Goal: Transaction & Acquisition: Purchase product/service

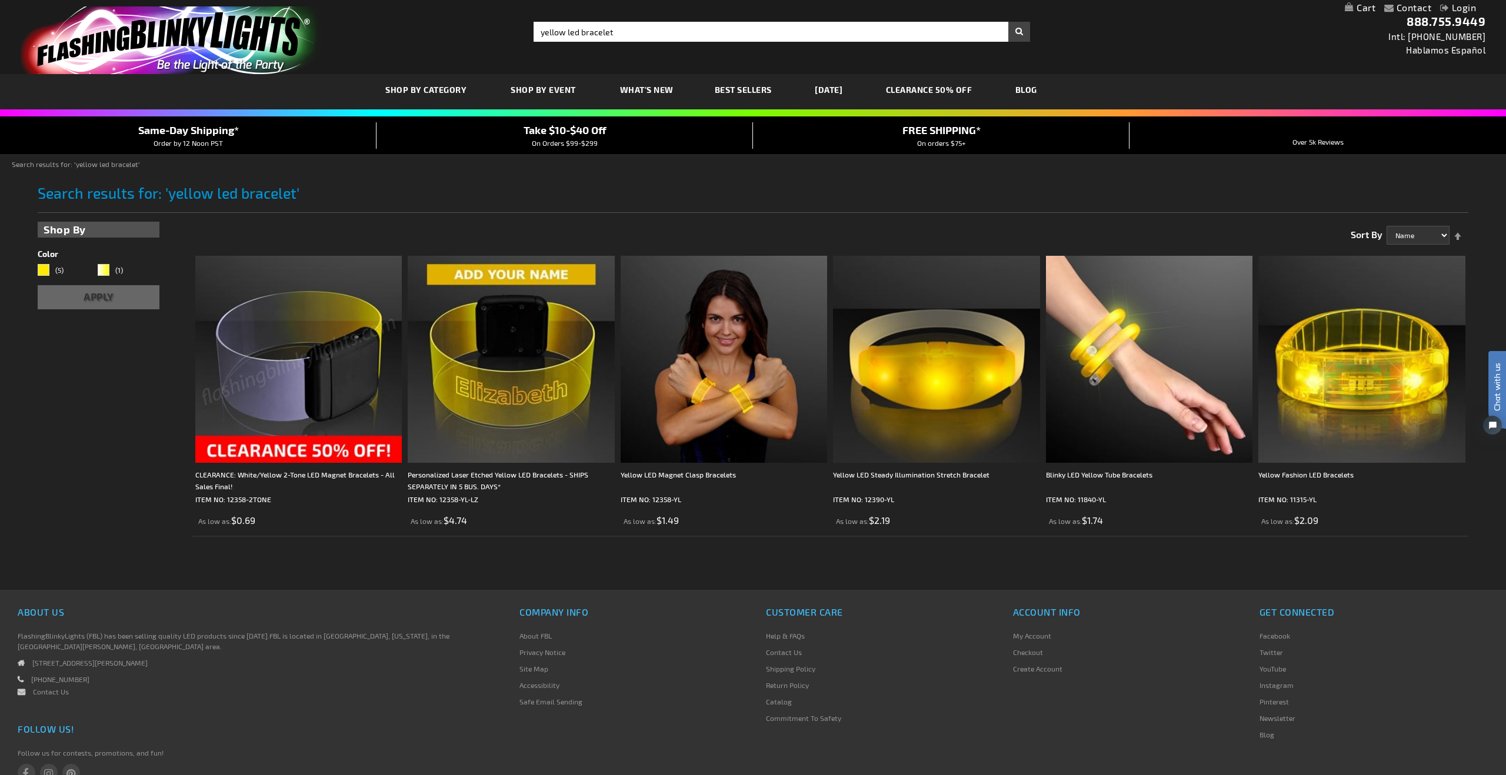
click at [274, 384] on img at bounding box center [298, 359] width 207 height 207
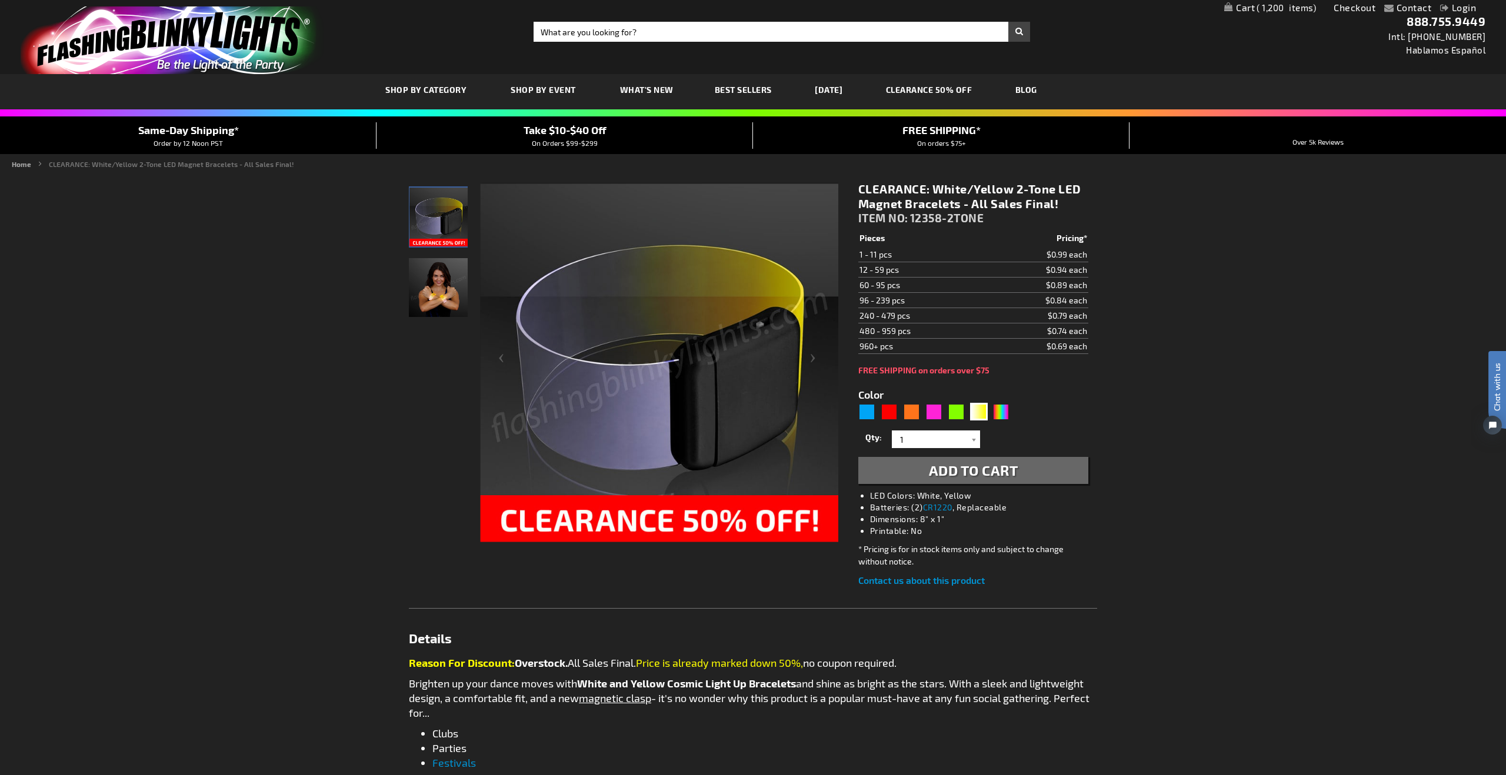
click at [1244, 7] on link "My Cart 1,200 1,200 items" at bounding box center [1270, 7] width 92 height 11
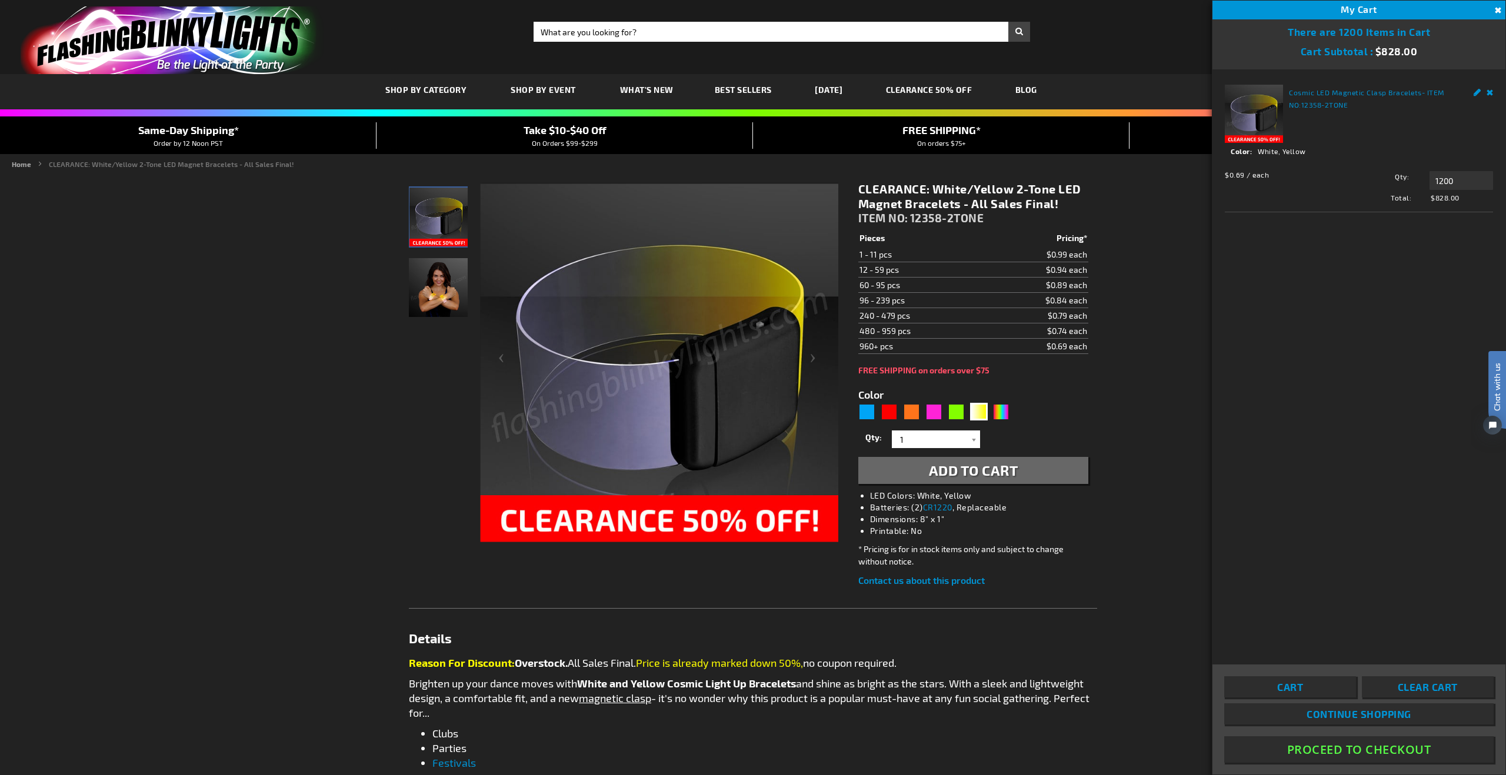
click at [1330, 750] on button "Proceed To Checkout" at bounding box center [1358, 750] width 269 height 26
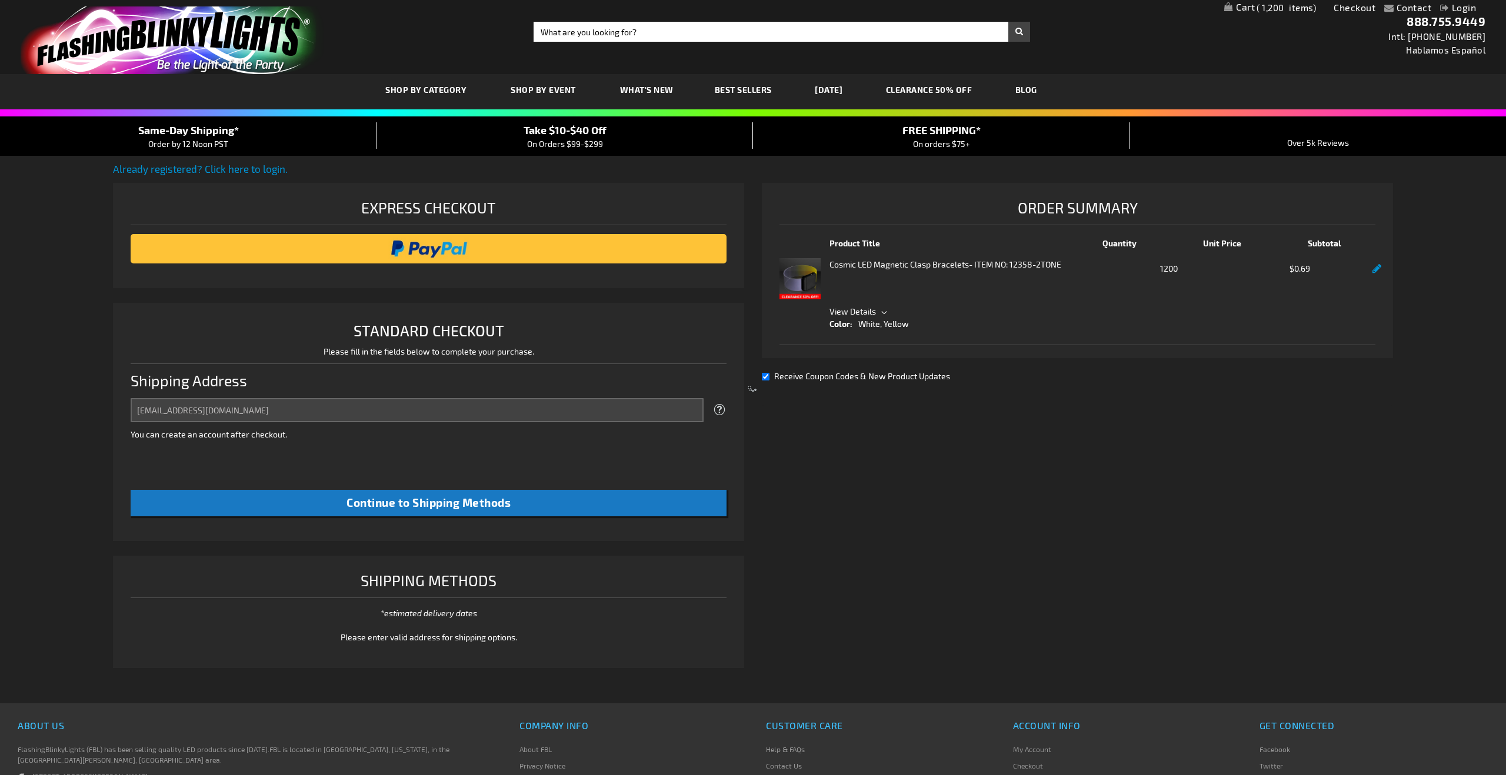
select select "US"
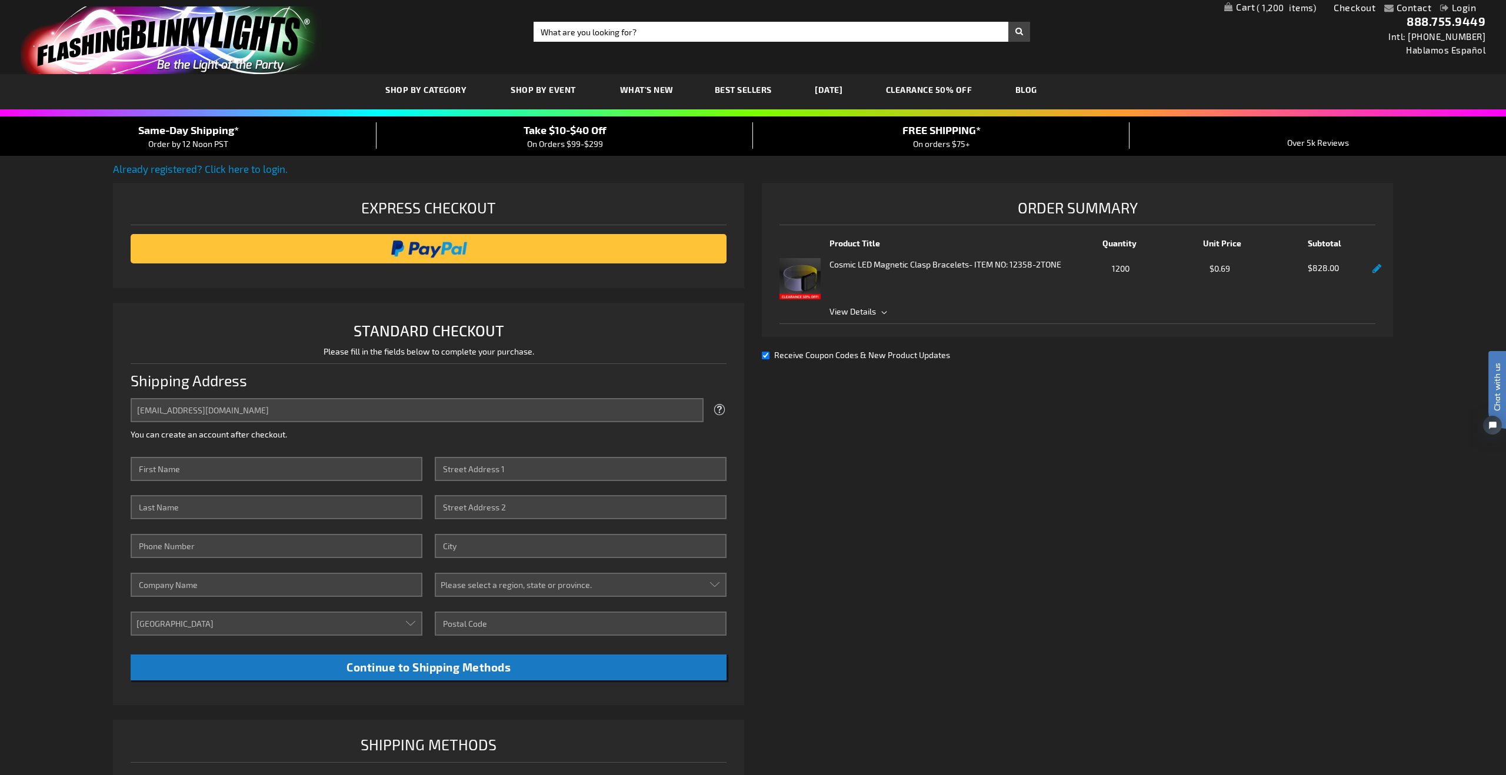
click at [879, 315] on span "View Details" at bounding box center [1102, 311] width 546 height 12
click at [1371, 269] on div "Cosmic LED Magnetic Clasp Bracelets - ITEM NO: 12358-2TONE Qty 1200 $0.69 $828.…" at bounding box center [1077, 278] width 596 height 41
click at [1380, 270] on link at bounding box center [1376, 269] width 9 height 10
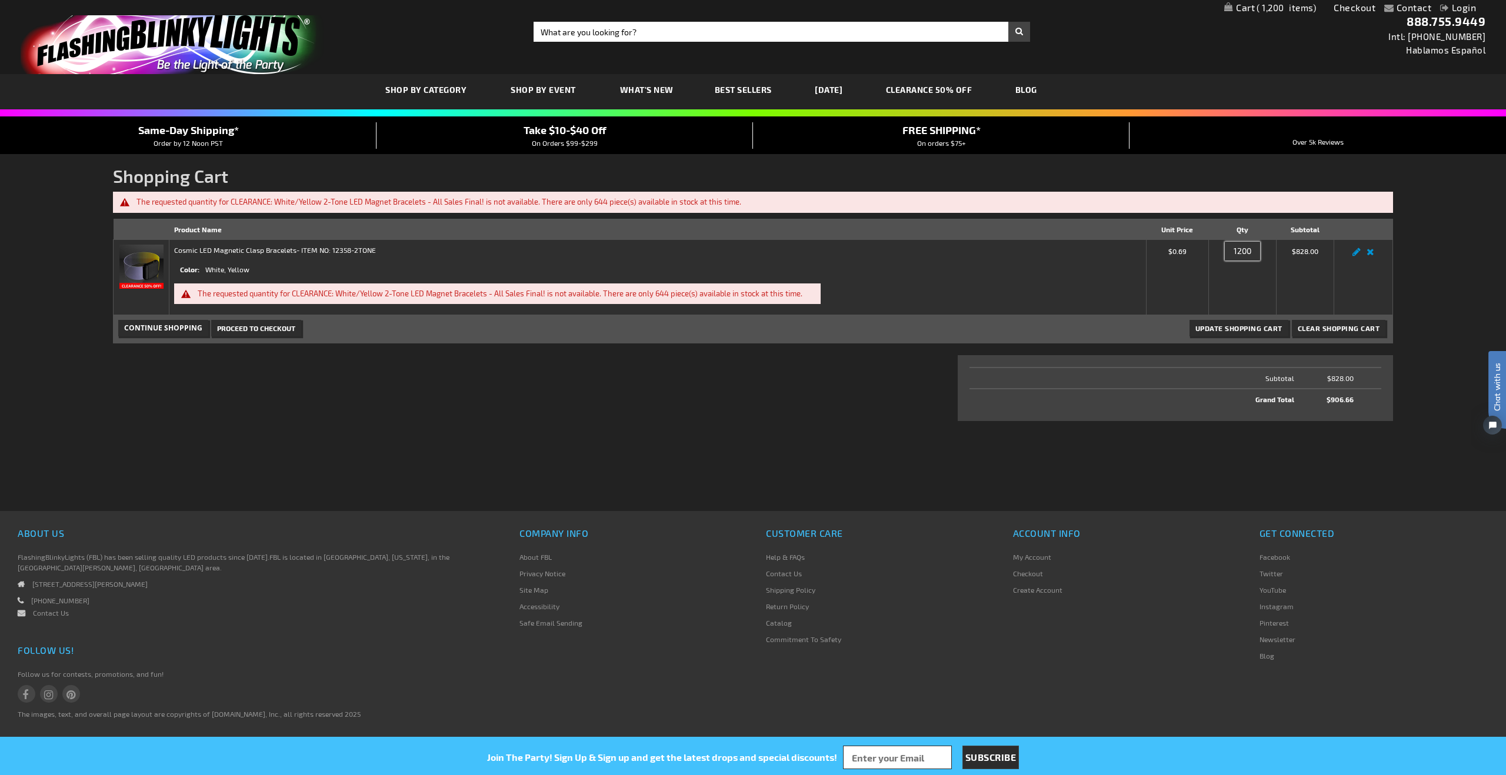
click at [1239, 251] on input "1200" at bounding box center [1242, 251] width 35 height 19
drag, startPoint x: 1251, startPoint y: 253, endPoint x: 1207, endPoint y: 252, distance: 44.1
click at [1207, 252] on tr "Cosmic LED Magnetic Clasp Bracelets - ITEM NO: 12358-2TONE Color White, Yellow …" at bounding box center [754, 277] width 1280 height 76
type input "644"
click at [1279, 328] on span "Update Shopping Cart" at bounding box center [1238, 328] width 87 height 8
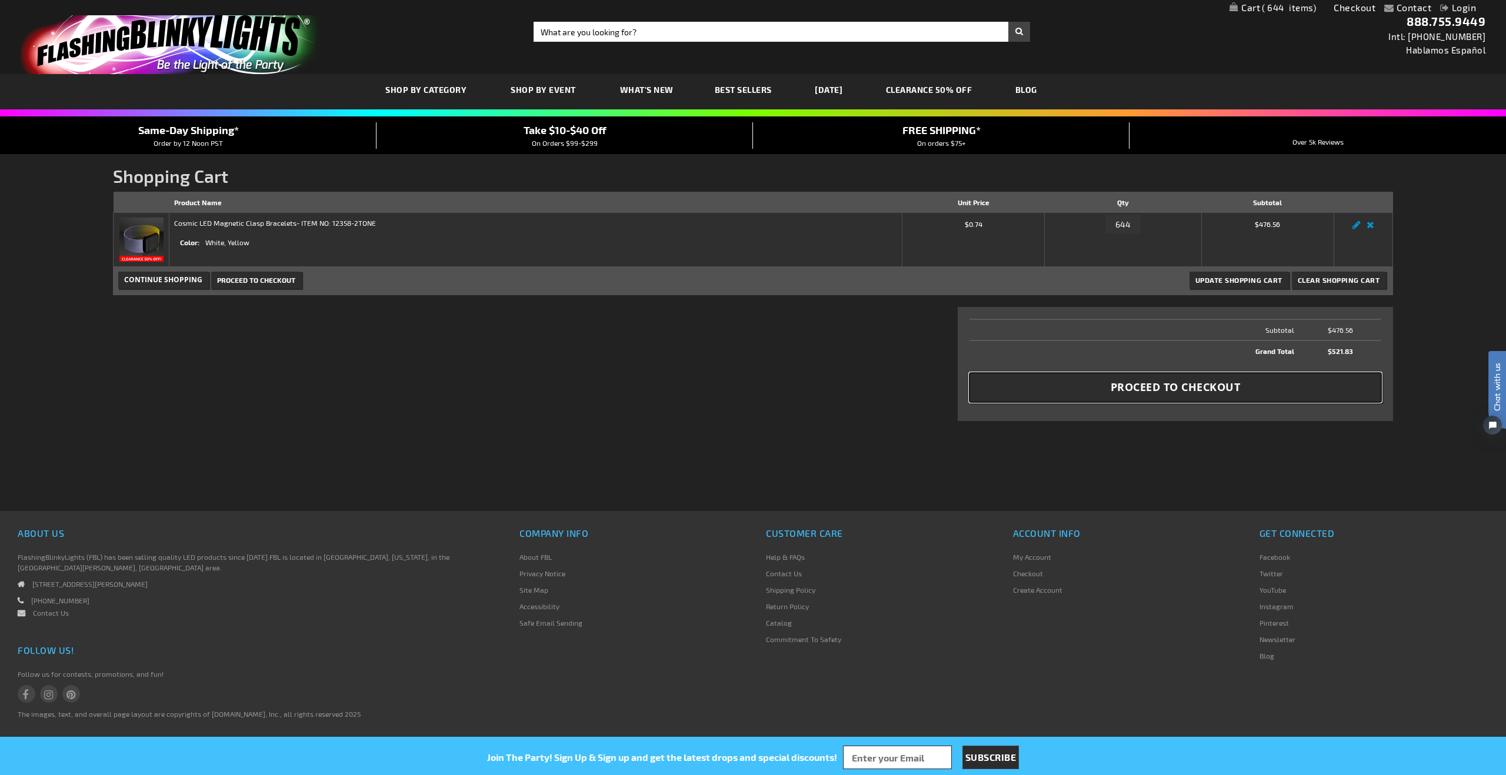
click at [1246, 385] on button "Proceed to Checkout" at bounding box center [1175, 387] width 412 height 29
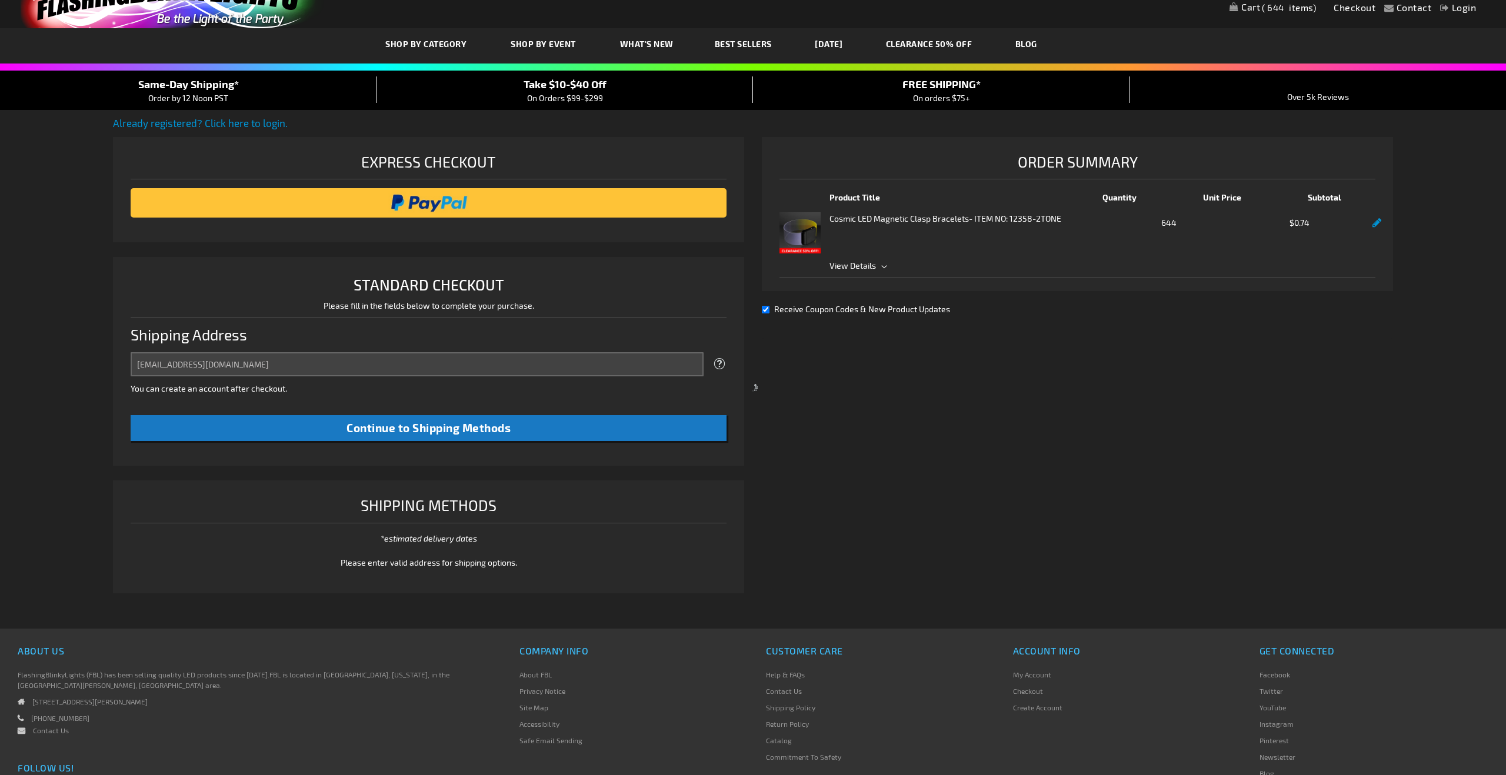
scroll to position [74, 0]
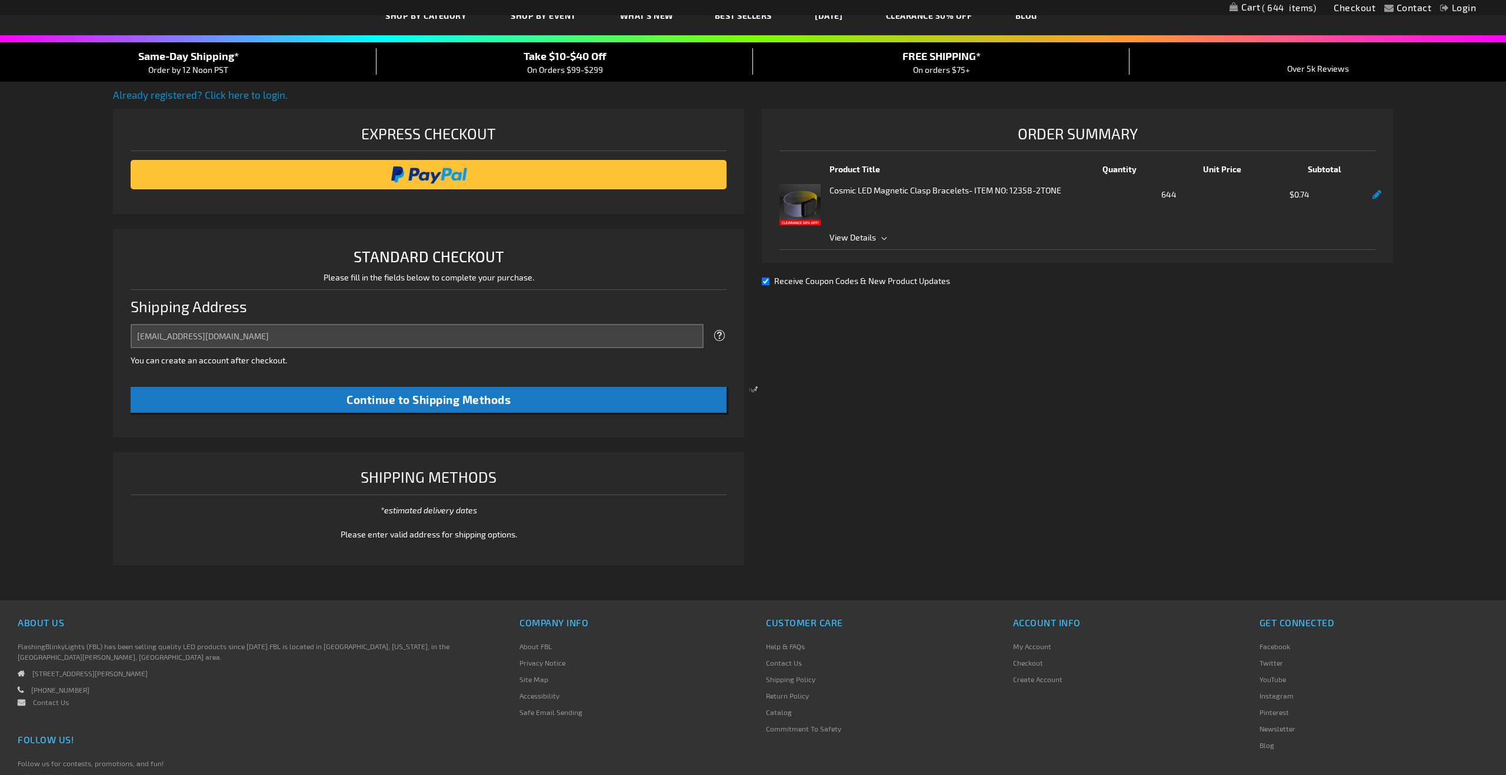
select select "US"
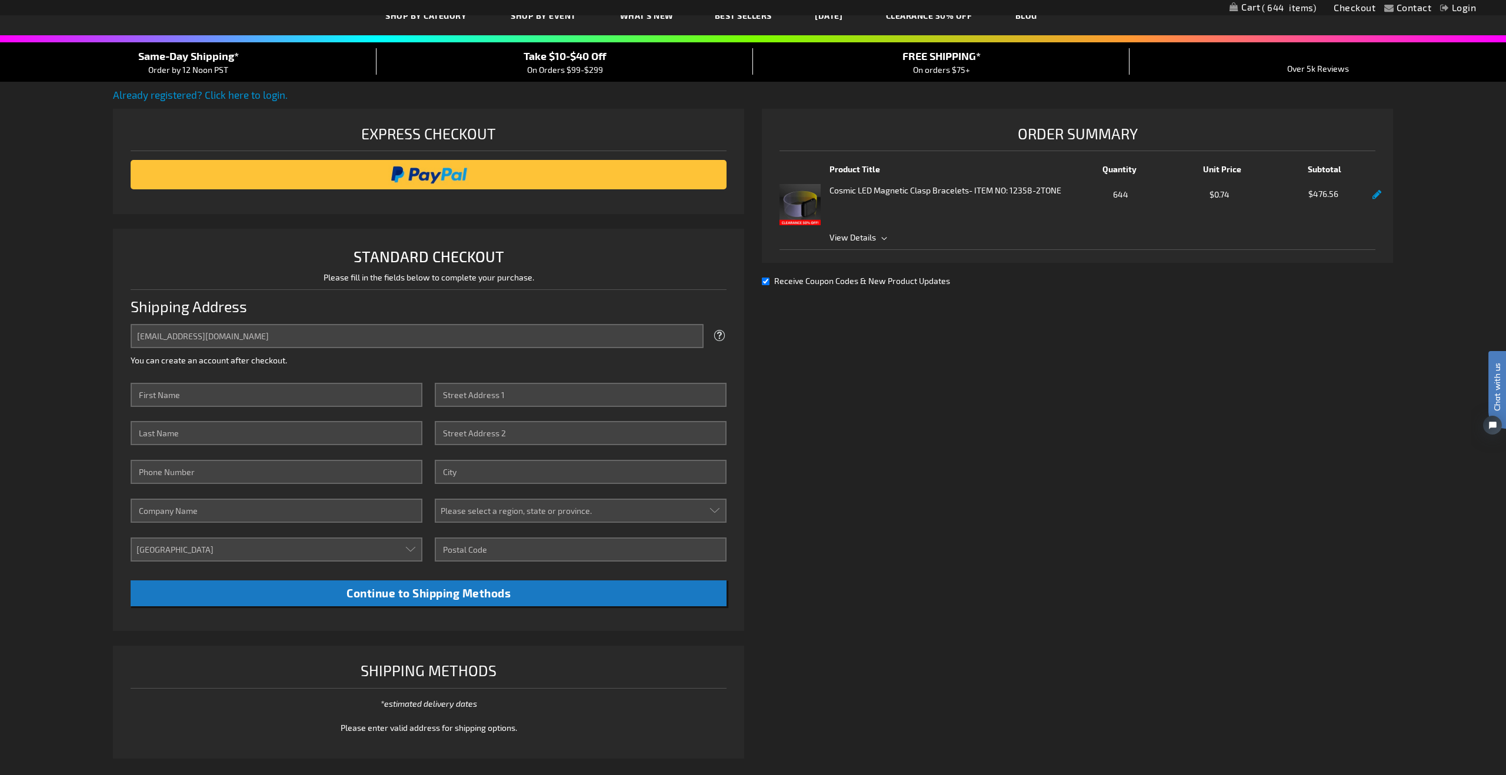
scroll to position [0, 0]
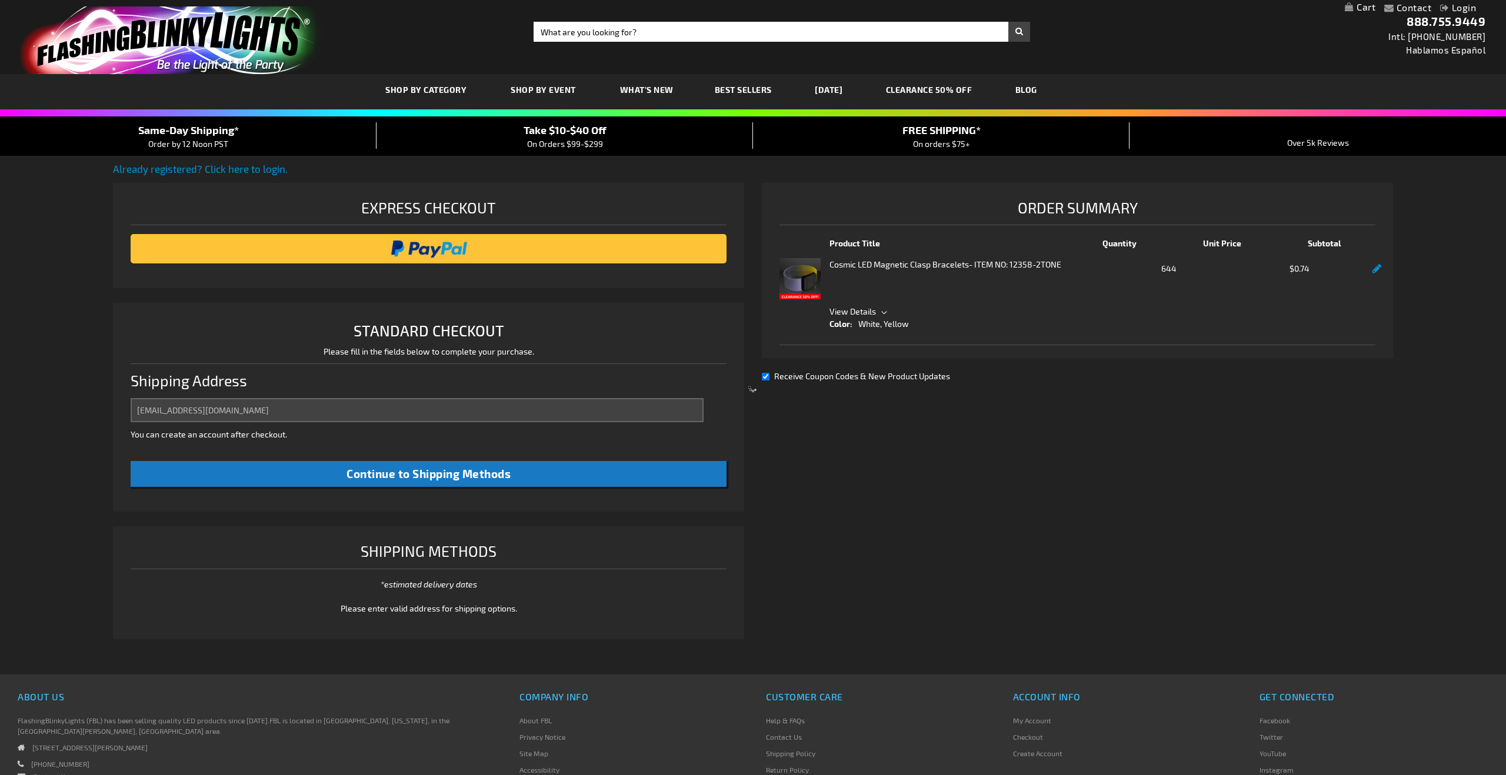
select select "US"
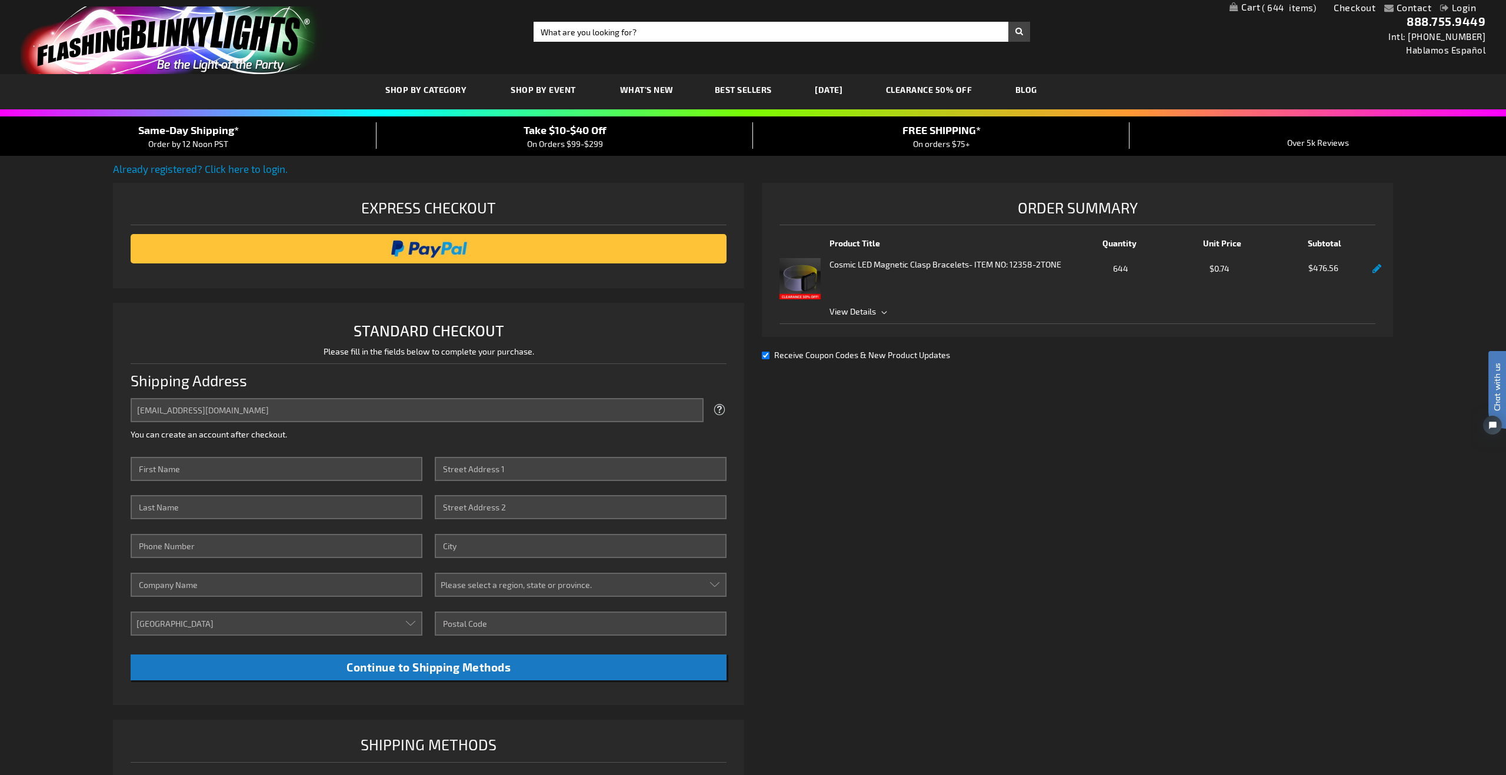
click at [851, 312] on span "View Details" at bounding box center [852, 311] width 46 height 10
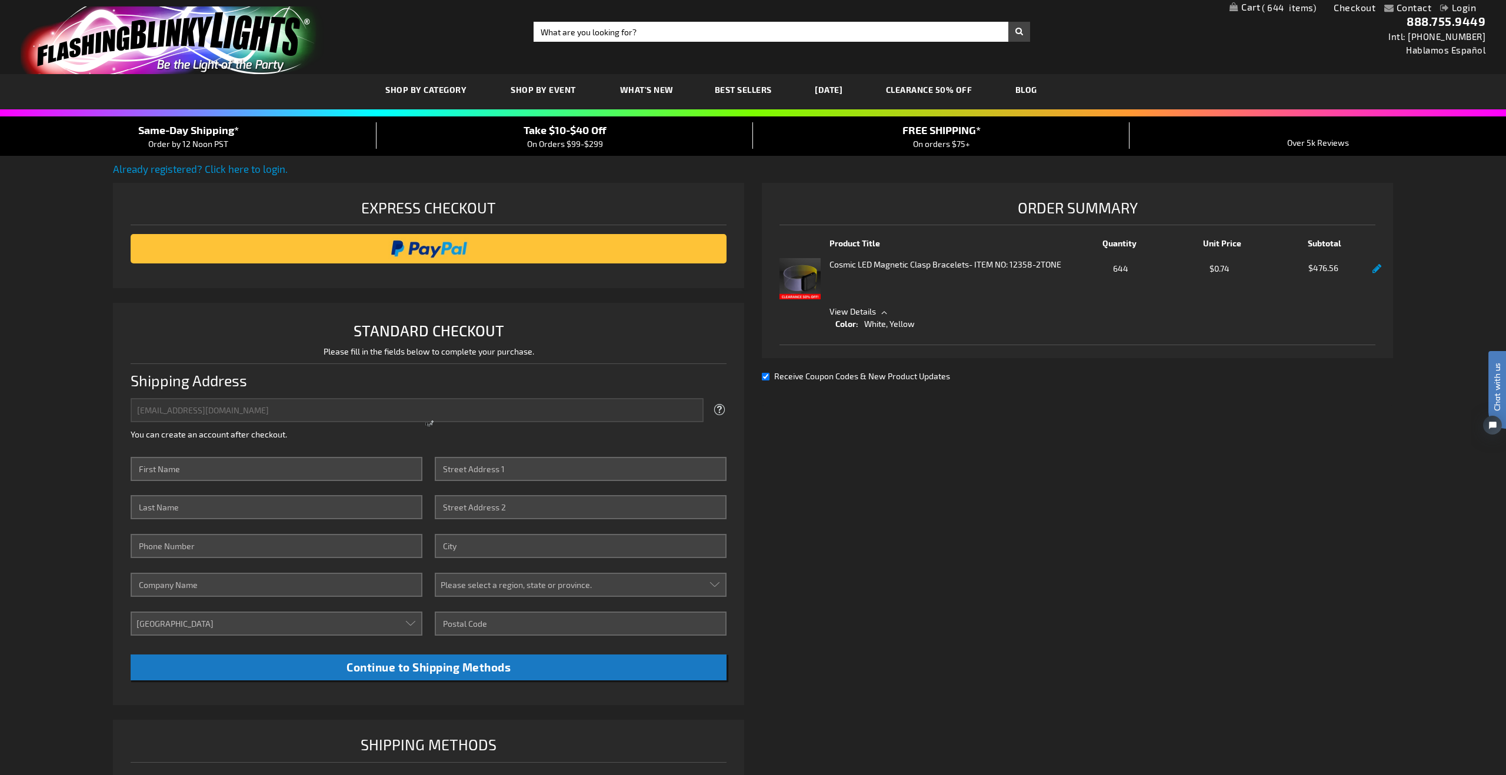
click at [861, 262] on strong "Cosmic LED Magnetic Clasp Bracelets" at bounding box center [898, 264] width 139 height 12
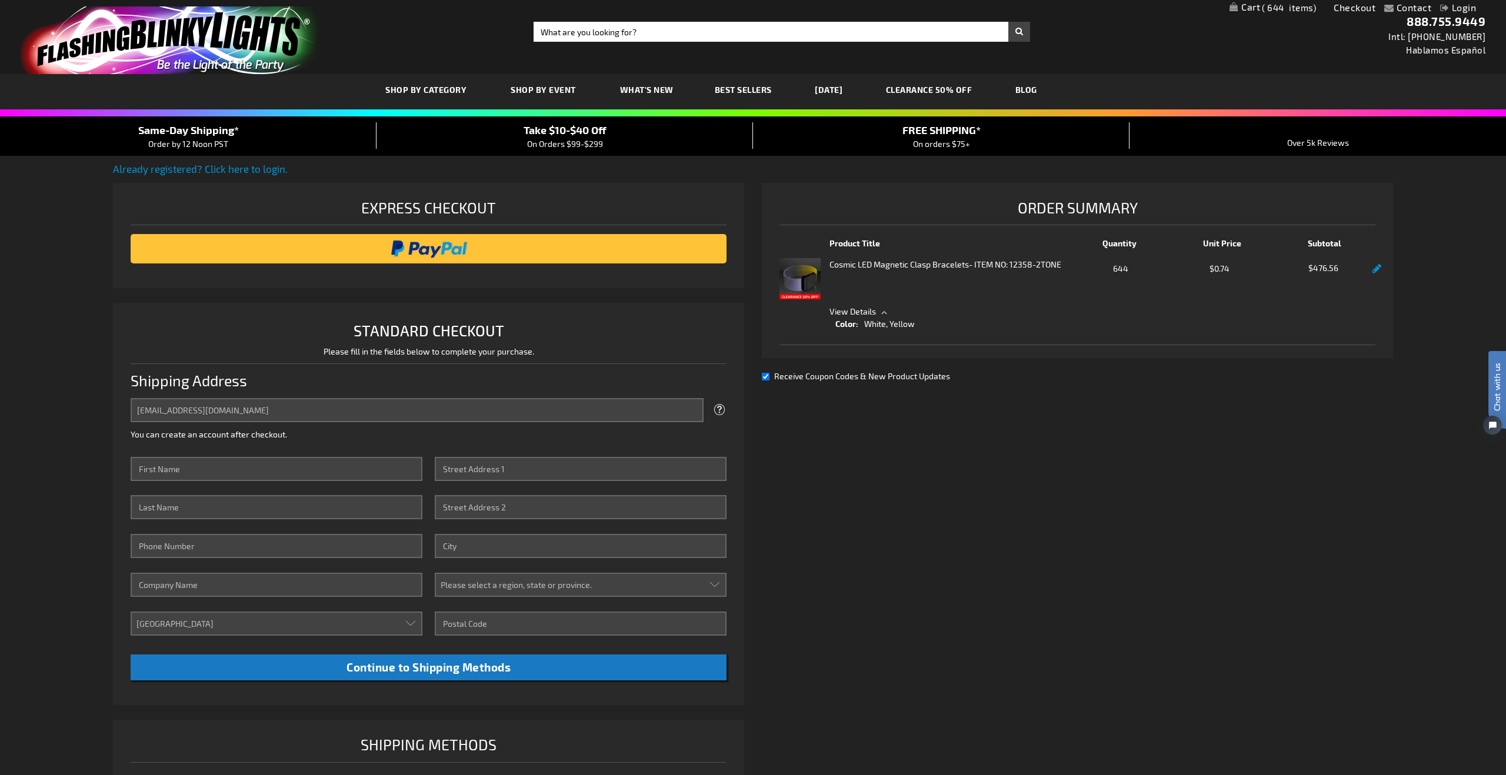
click at [842, 269] on strong "Cosmic LED Magnetic Clasp Bracelets" at bounding box center [898, 264] width 139 height 12
click at [818, 280] on img at bounding box center [799, 278] width 41 height 41
click at [787, 284] on img at bounding box center [799, 278] width 41 height 41
click at [1271, 9] on span "644" at bounding box center [1289, 7] width 54 height 11
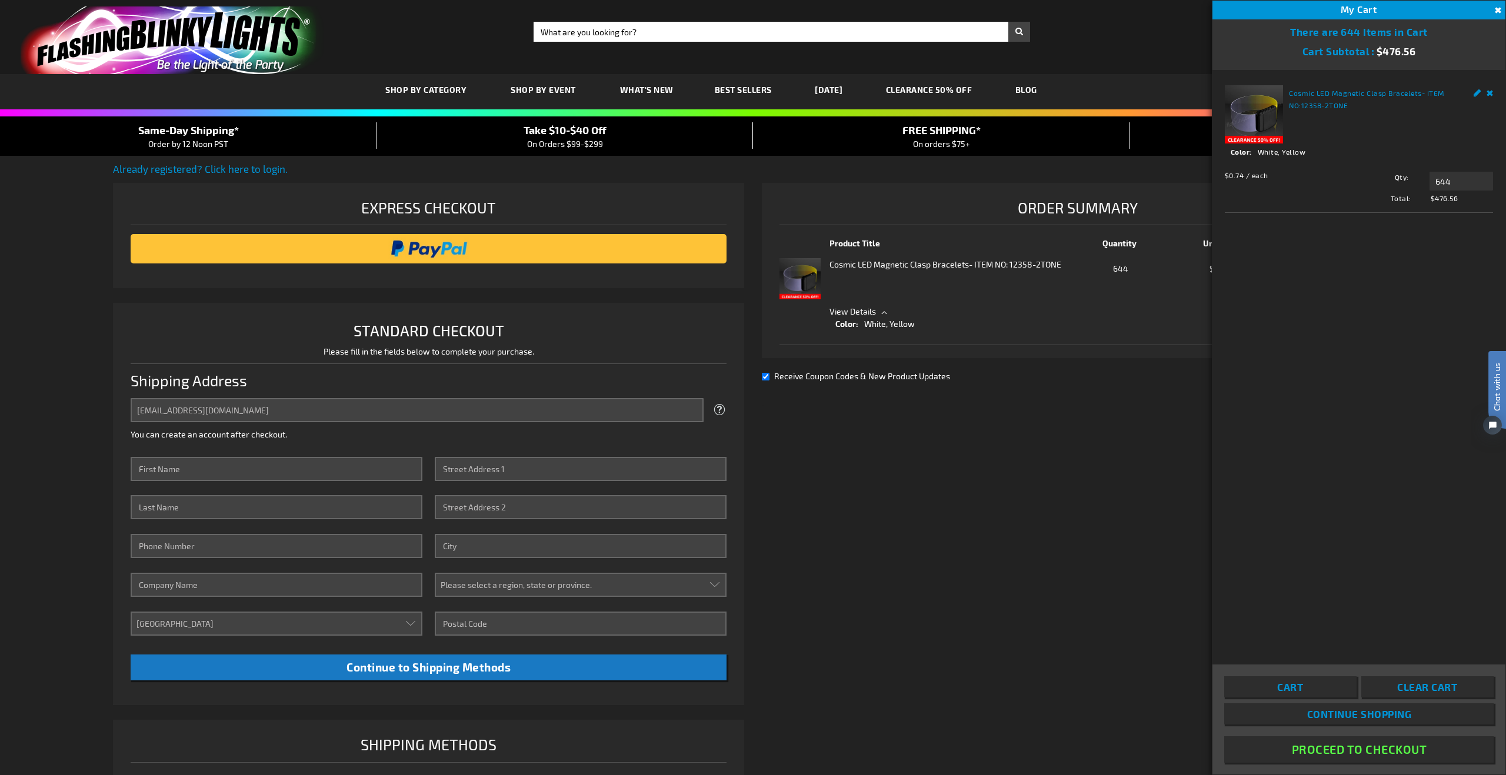
click at [1266, 133] on img at bounding box center [1254, 114] width 58 height 58
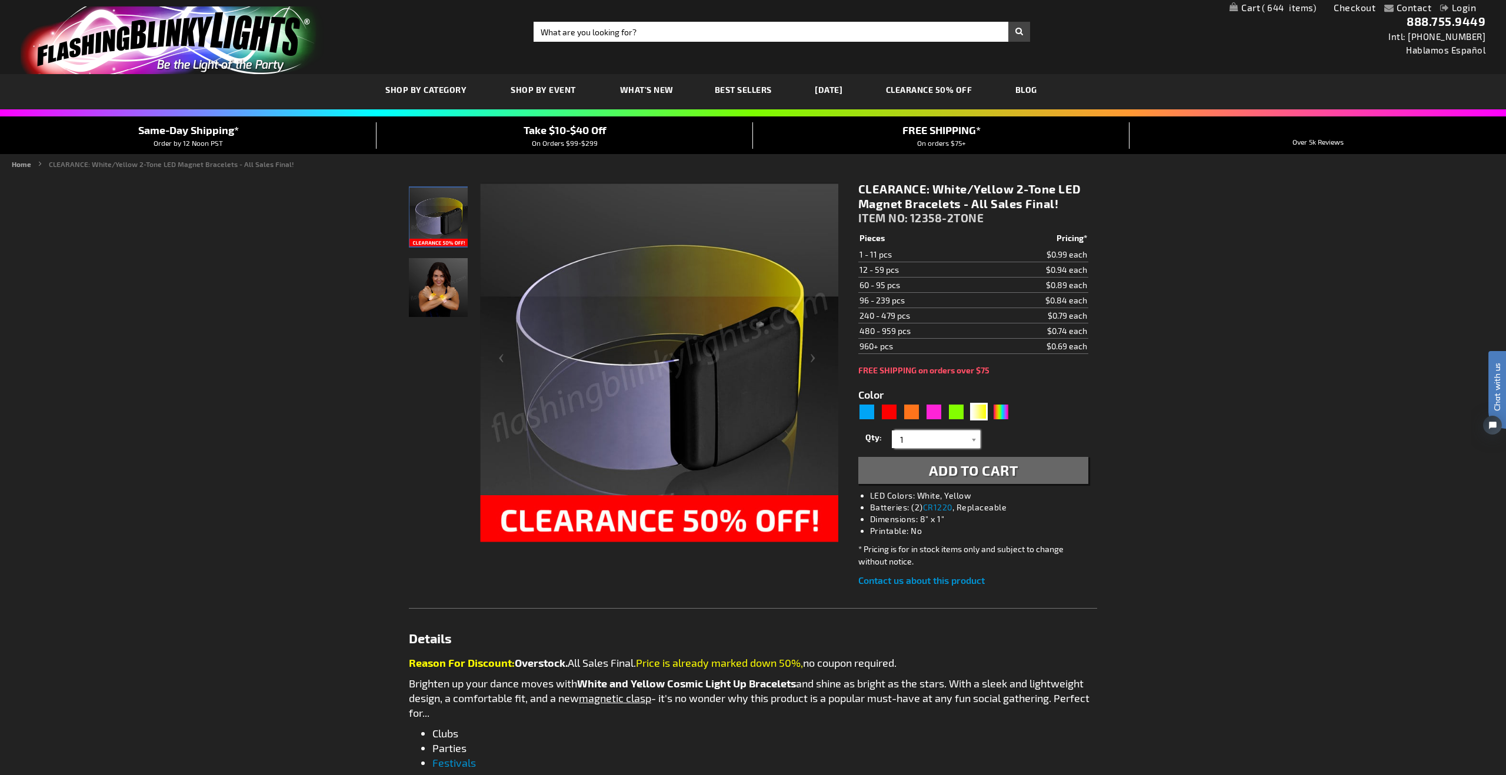
click at [928, 438] on input "1" at bounding box center [937, 440] width 85 height 18
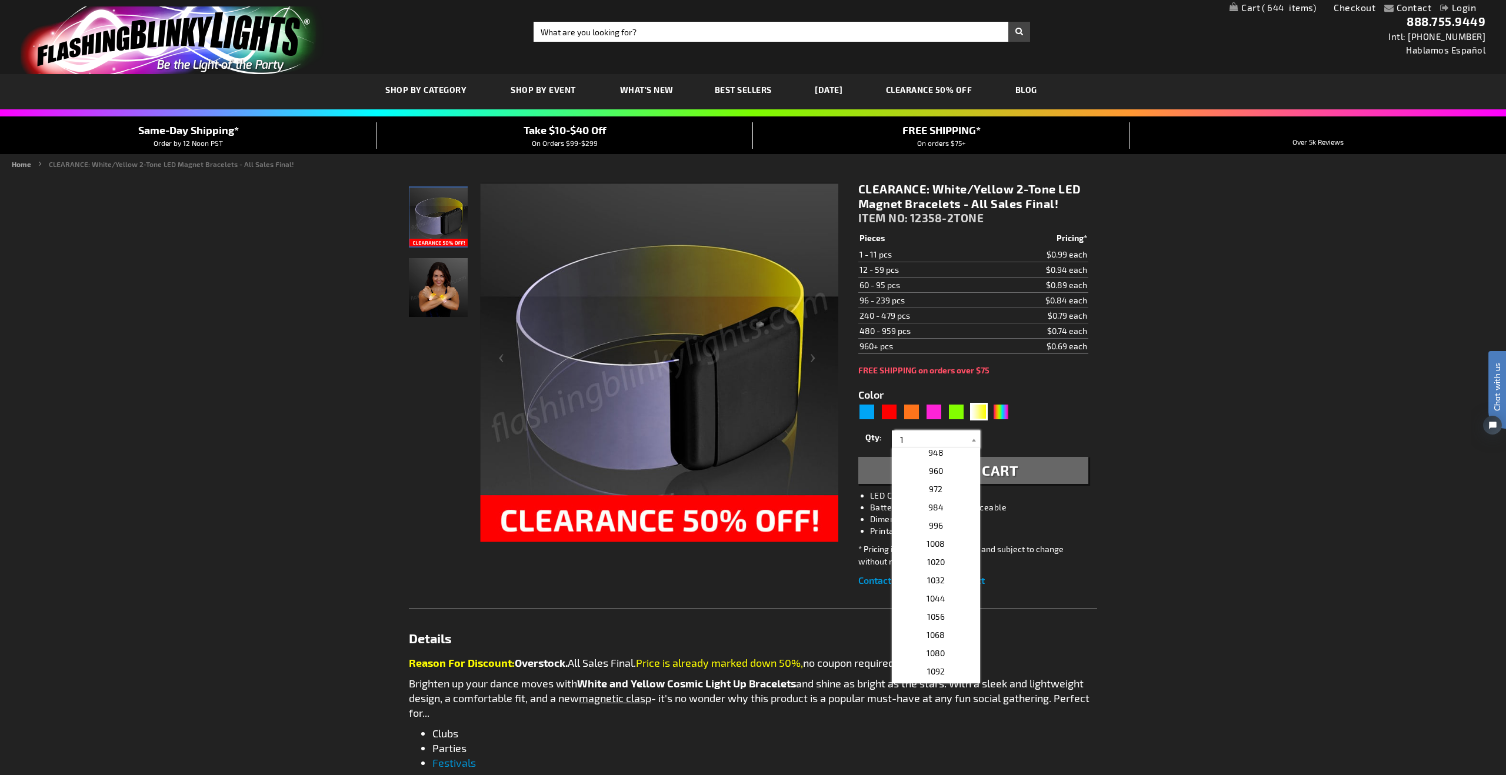
scroll to position [1634, 0]
click at [954, 542] on p "1008" at bounding box center [936, 538] width 88 height 18
type input "1008"
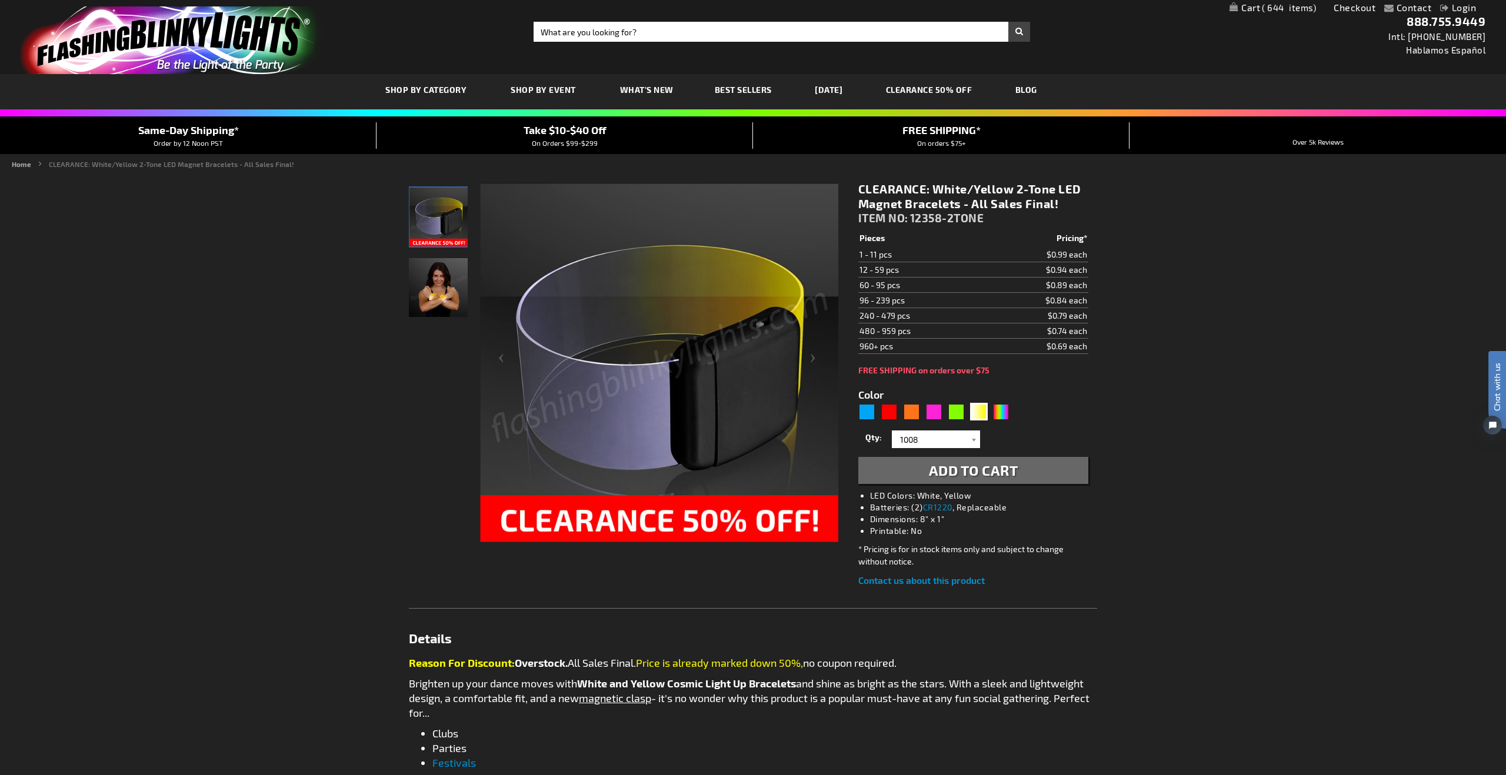
drag, startPoint x: 1227, startPoint y: 479, endPoint x: 1123, endPoint y: 484, distance: 103.7
click at [1227, 479] on div "Contact Compare Products Checkout Login Skip to Content My Cart 644 644 items M…" at bounding box center [753, 699] width 1506 height 1398
click at [1045, 474] on button "Add to Cart" at bounding box center [973, 470] width 230 height 27
click at [1416, 11] on link "Contact" at bounding box center [1414, 7] width 35 height 11
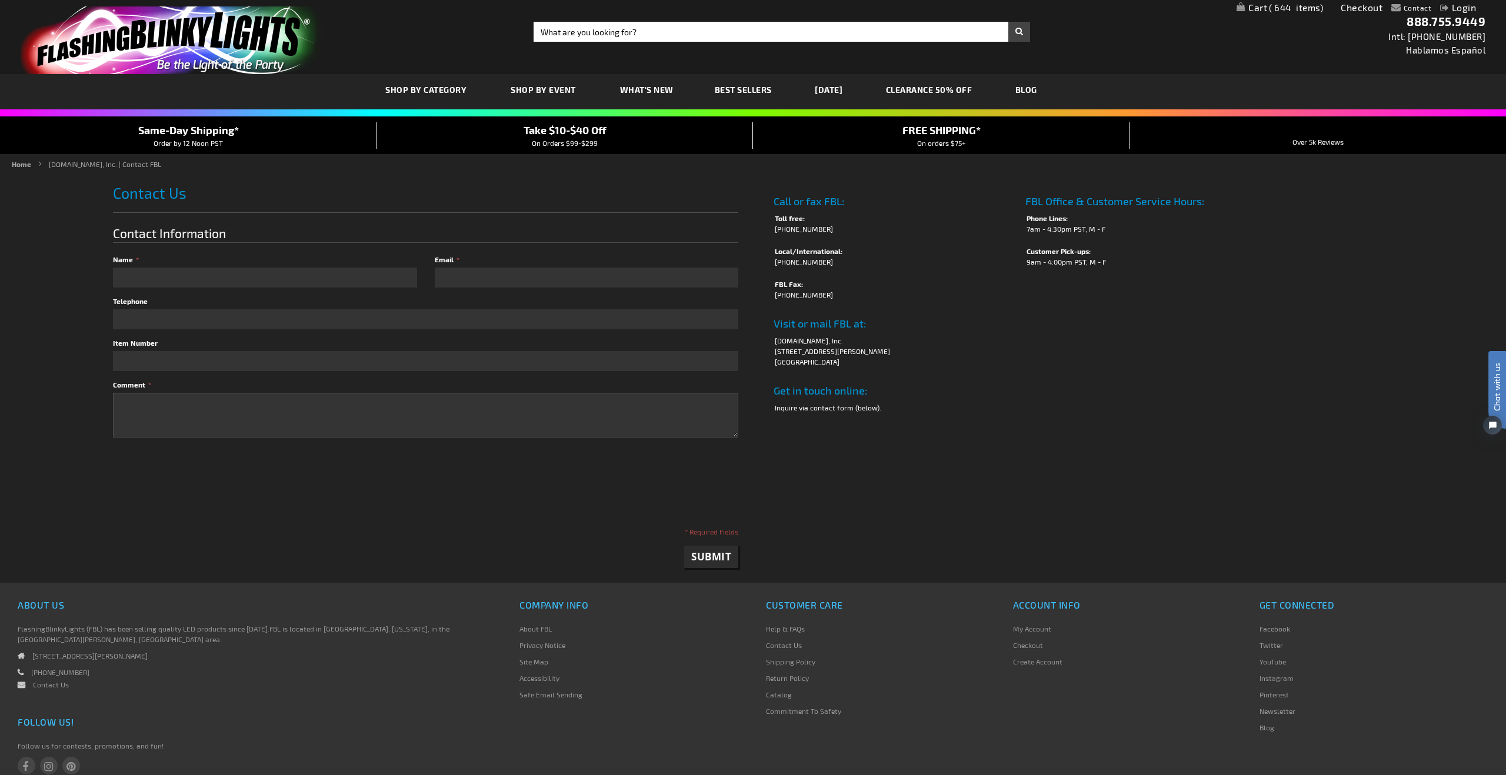
click at [1278, 9] on span "644" at bounding box center [1296, 7] width 54 height 11
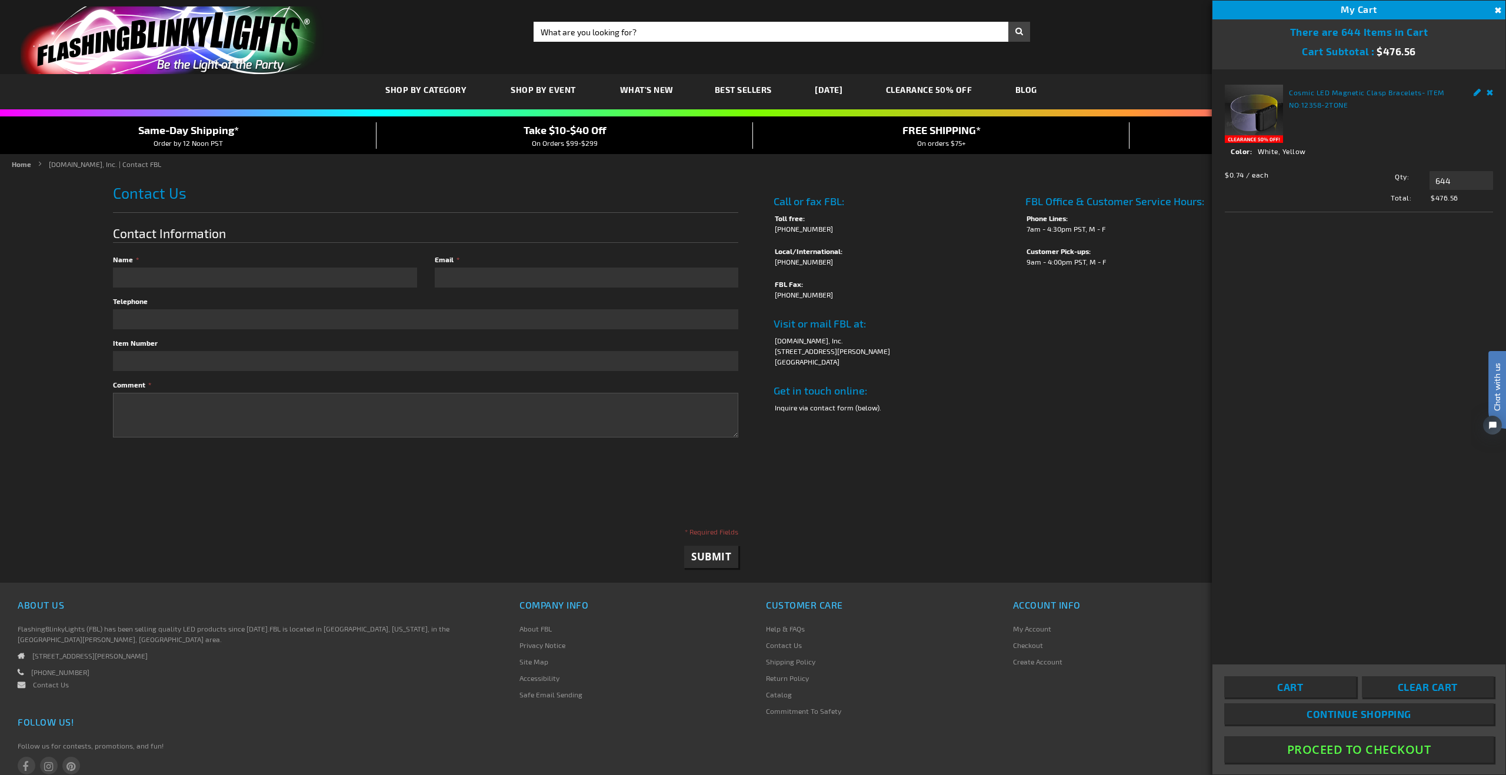
click at [1361, 754] on button "Proceed To Checkout" at bounding box center [1358, 750] width 269 height 26
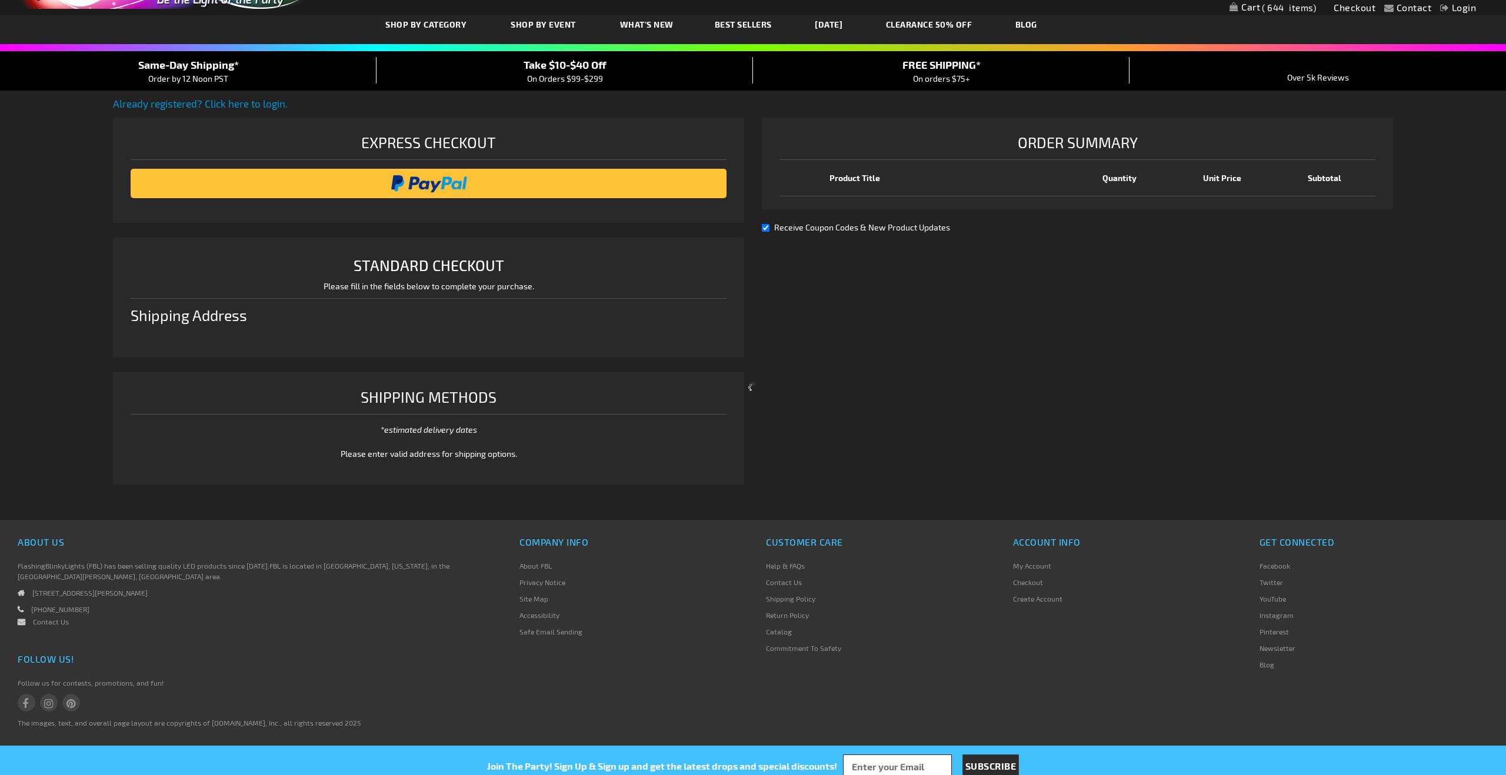
select select "US"
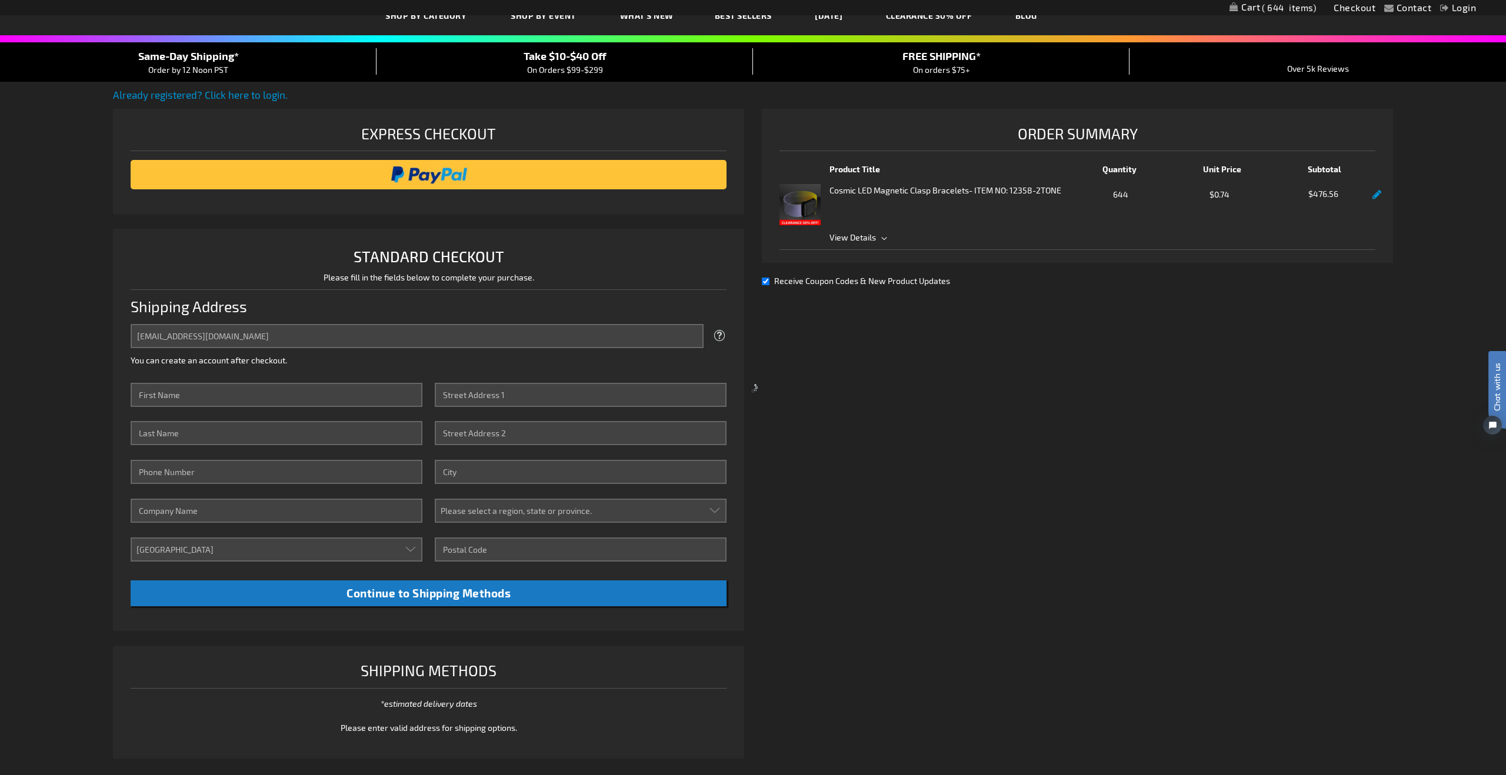
click at [289, 398] on div at bounding box center [753, 387] width 1506 height 775
click at [296, 397] on div at bounding box center [753, 387] width 1506 height 775
click at [196, 395] on div at bounding box center [753, 387] width 1506 height 775
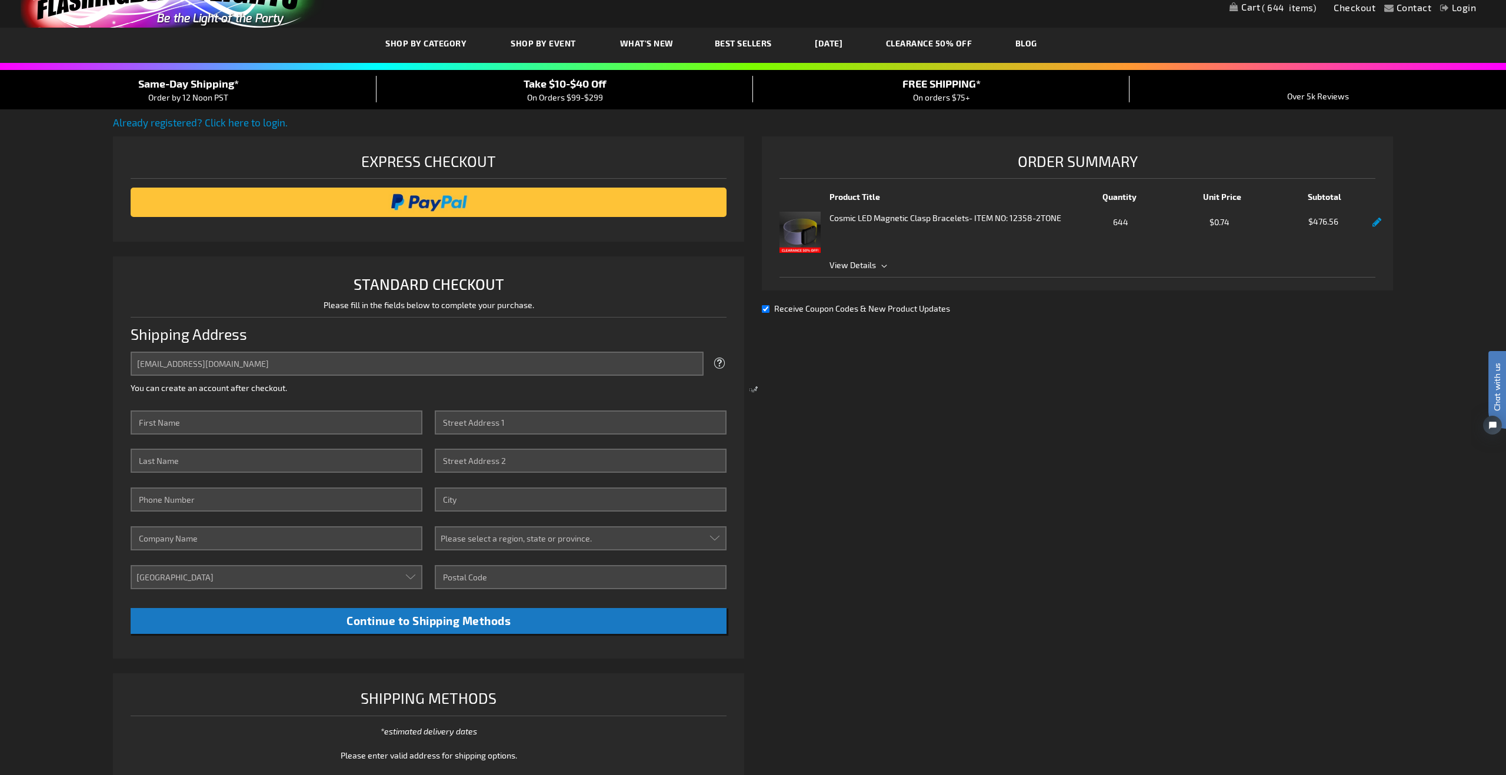
scroll to position [48, 0]
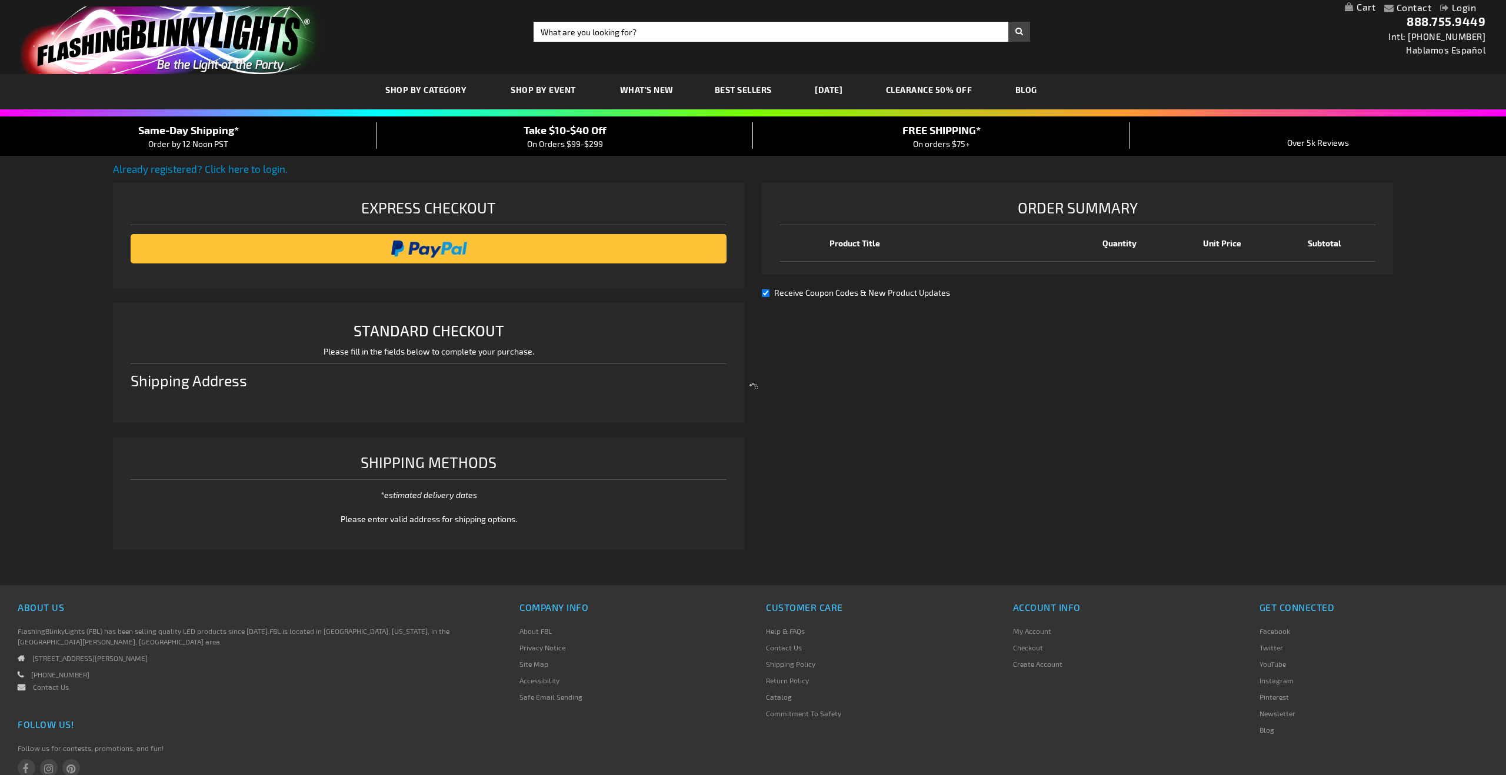
scroll to position [48, 0]
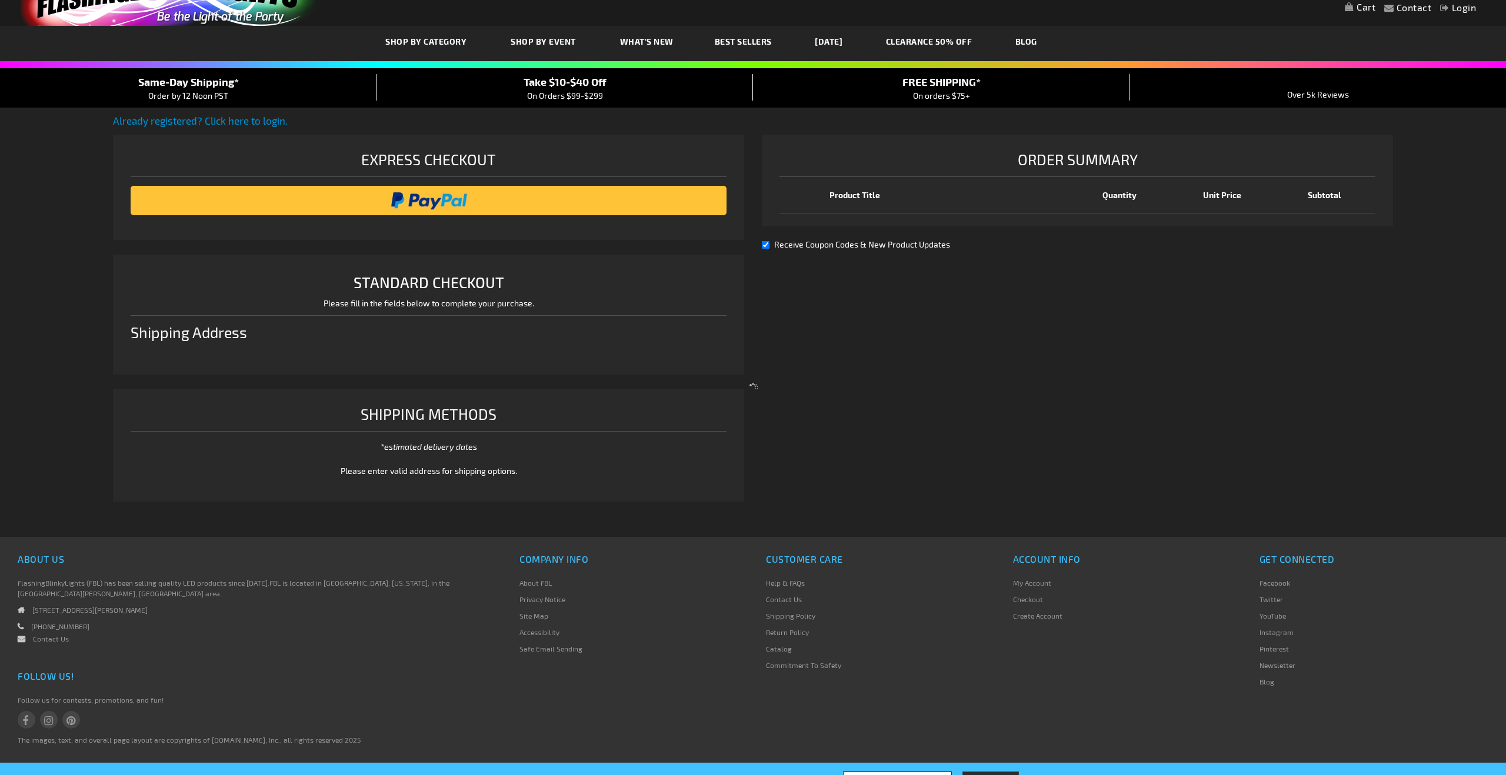
select select "US"
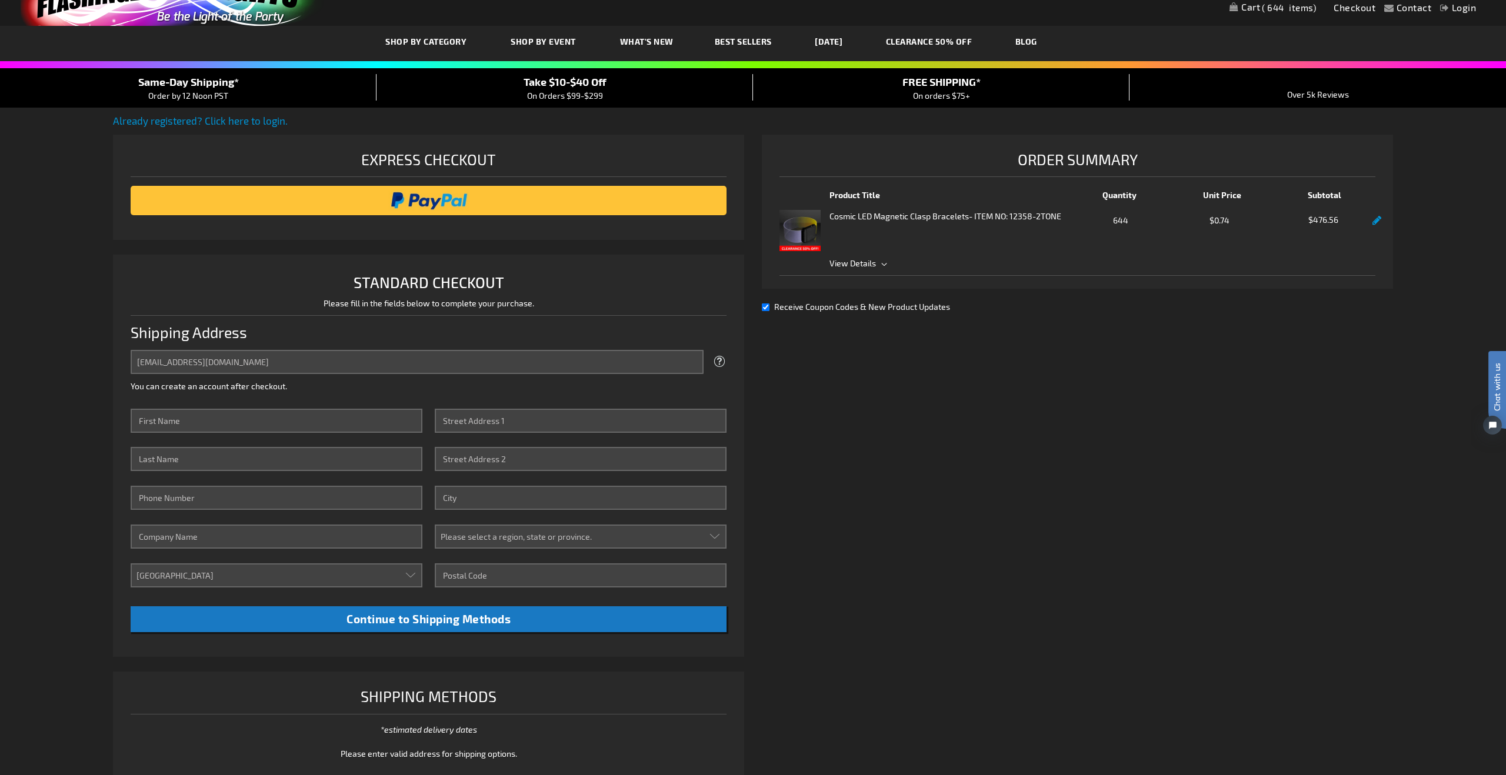
scroll to position [0, 0]
click at [279, 429] on input "First Name" at bounding box center [277, 421] width 292 height 24
type input "Tiffany"
type input "W"
type input "Tiffany"
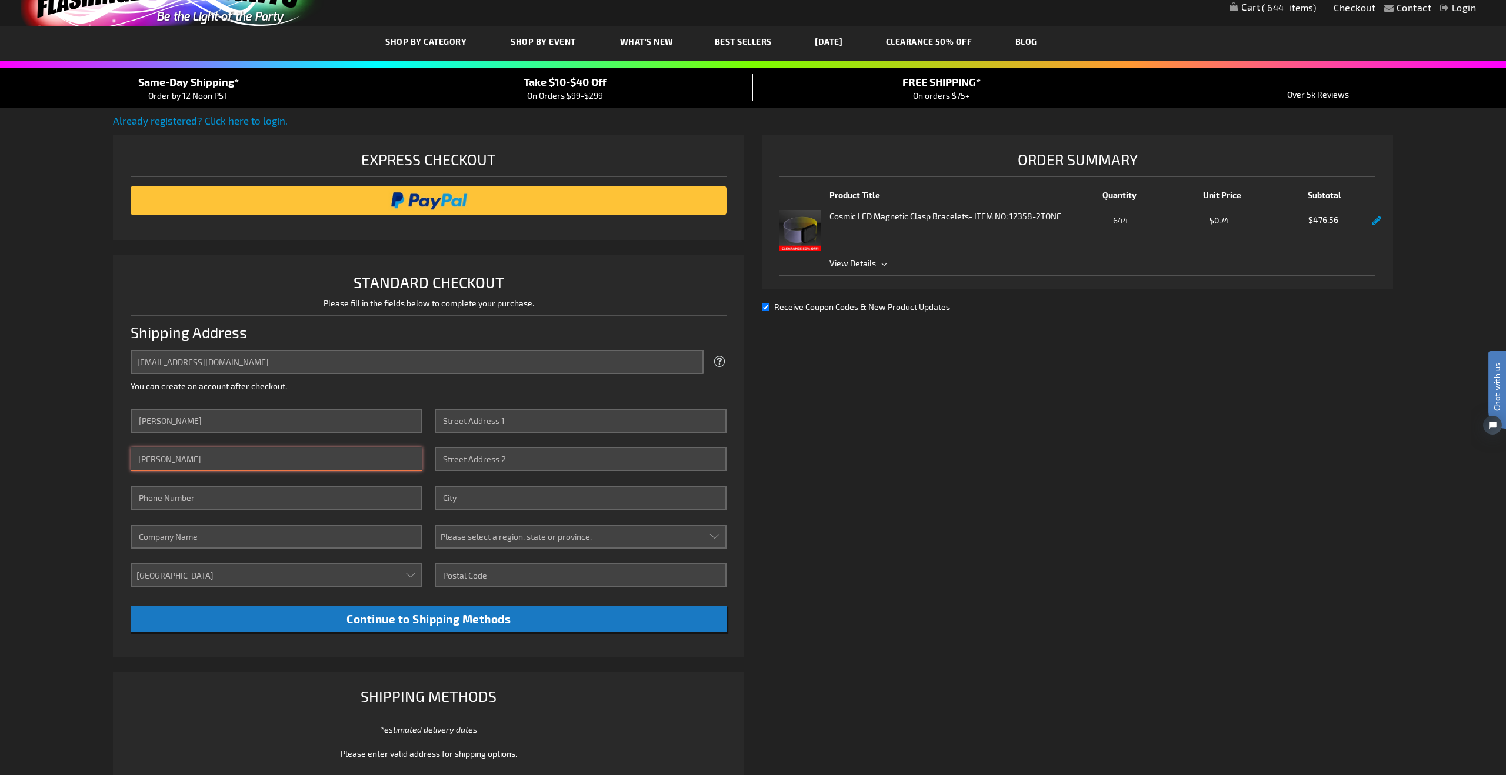
type input "Williamson"
type input "870-584-8209"
type input "DHS Student Council"
type input "140 School Drive"
type input "De Queen"
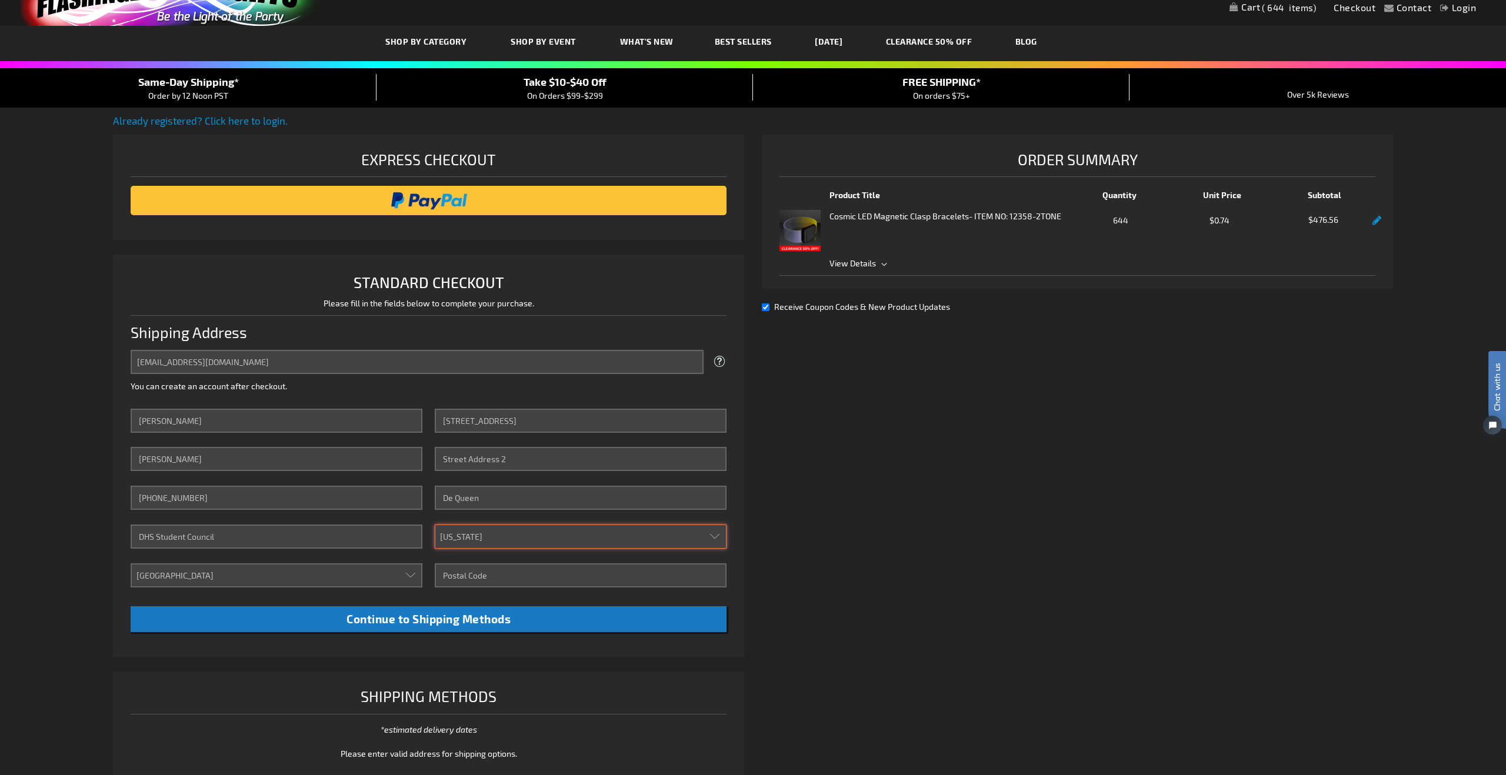
select select "5"
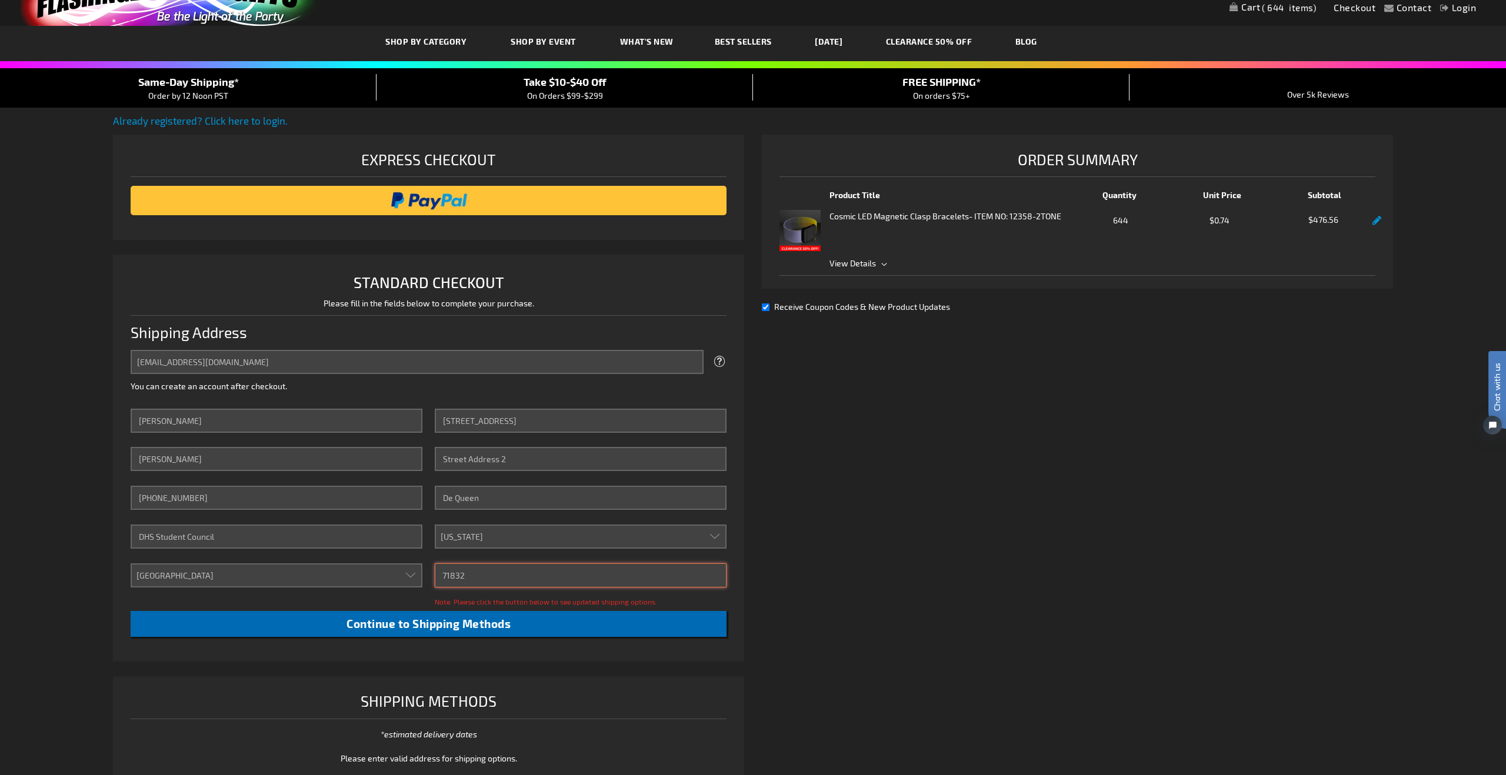
type input "71832"
click at [339, 628] on button "Continue to Shipping Methods" at bounding box center [429, 624] width 596 height 26
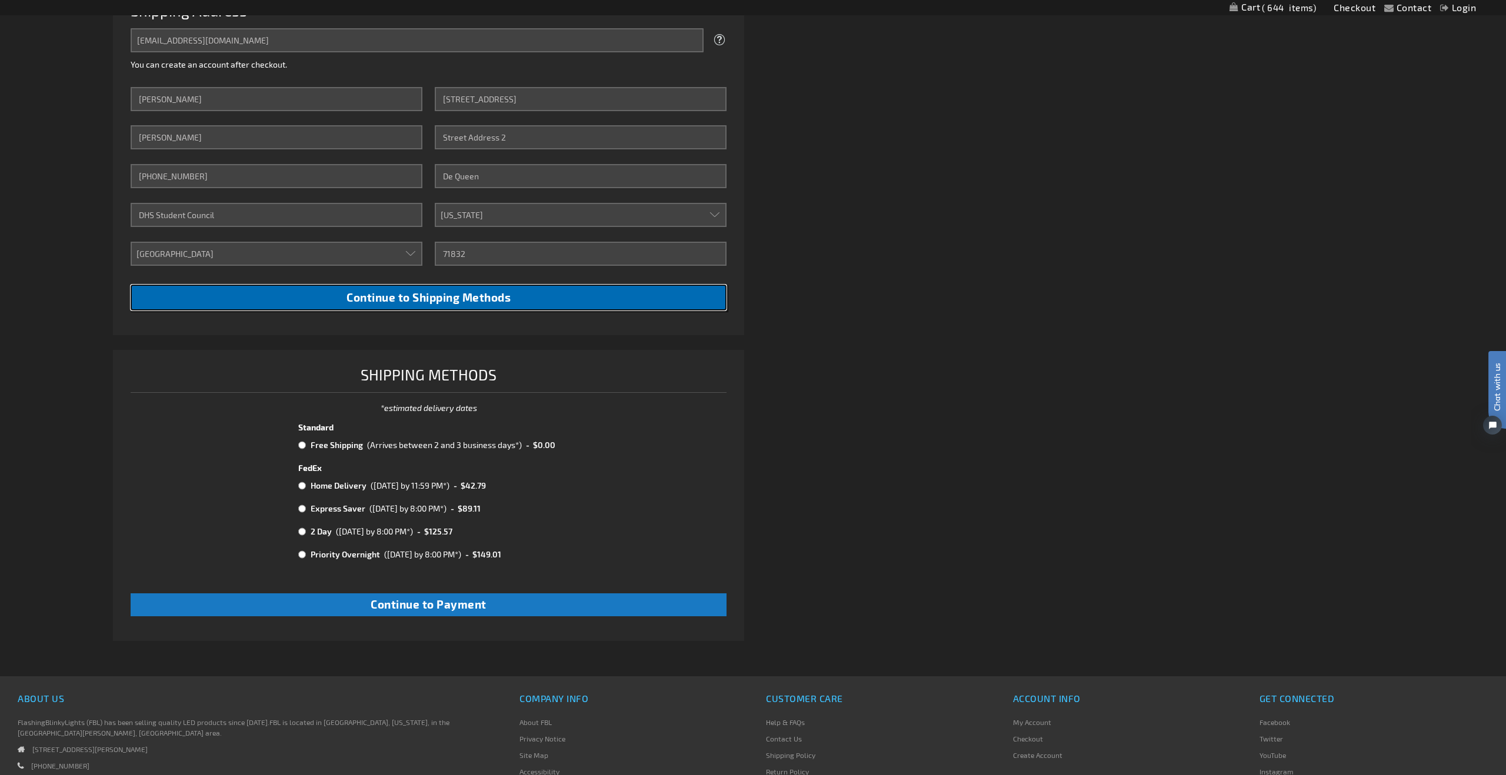
scroll to position [387, 0]
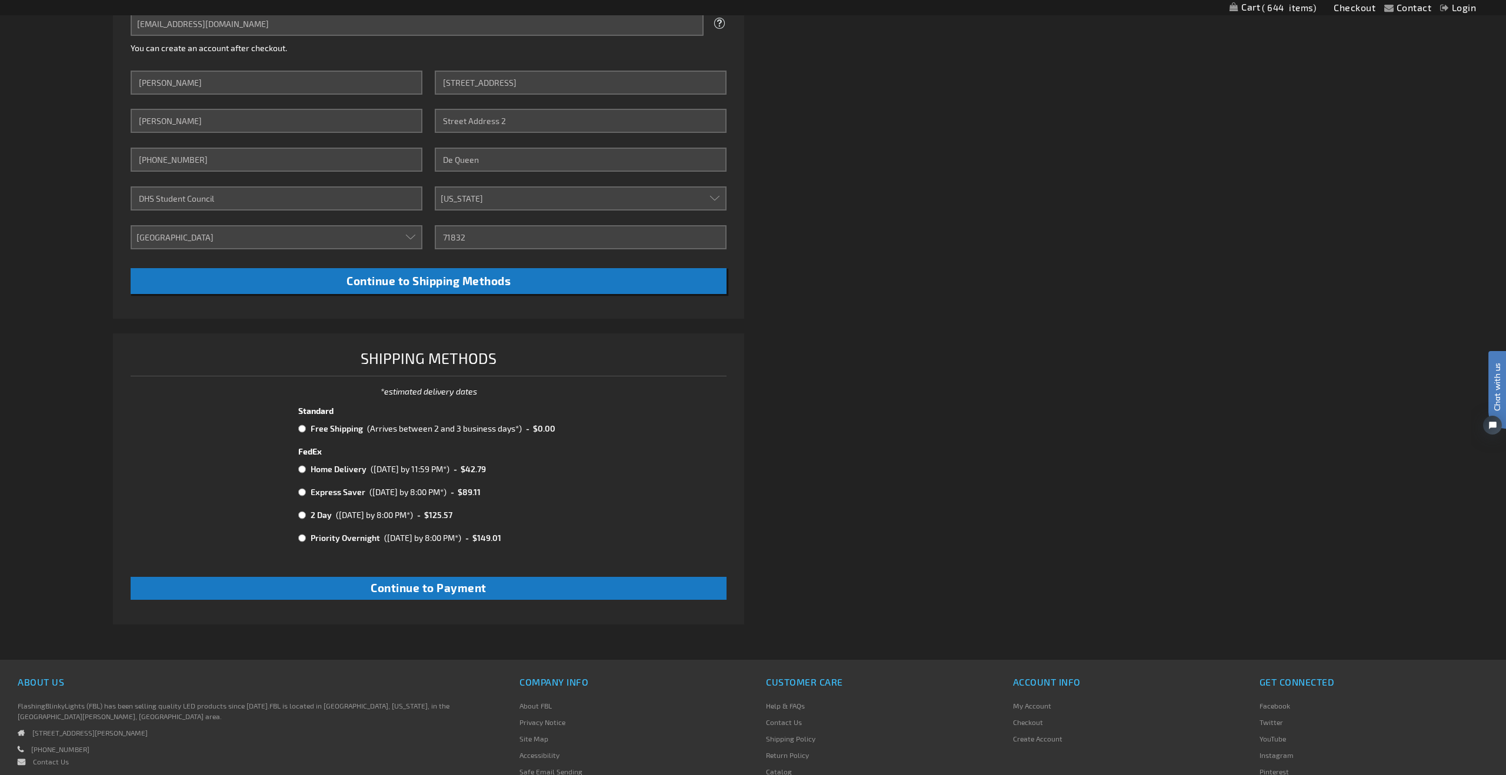
click at [306, 427] on td at bounding box center [302, 428] width 9 height 15
radio input "true"
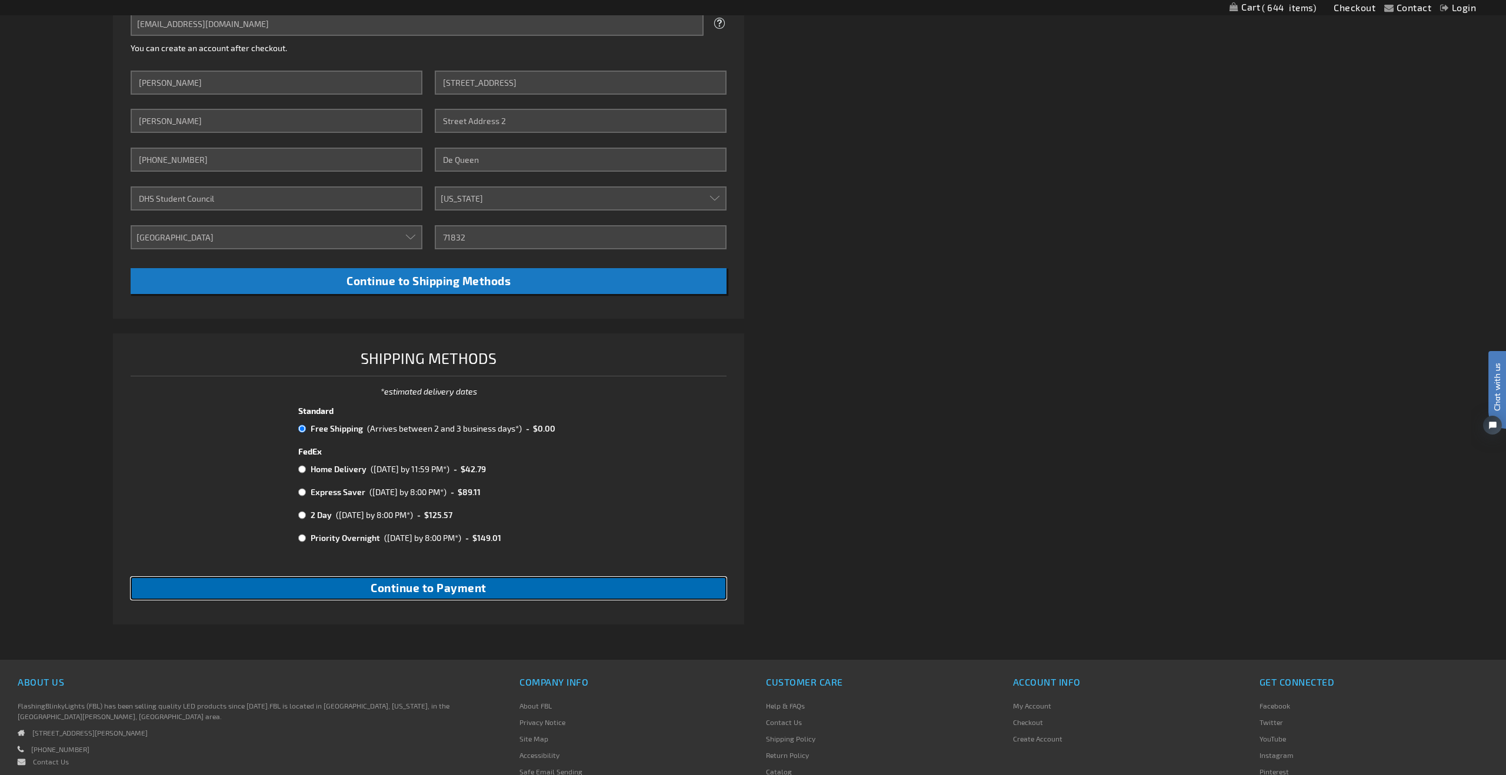
click at [427, 593] on span "Continue to Payment" at bounding box center [429, 588] width 116 height 14
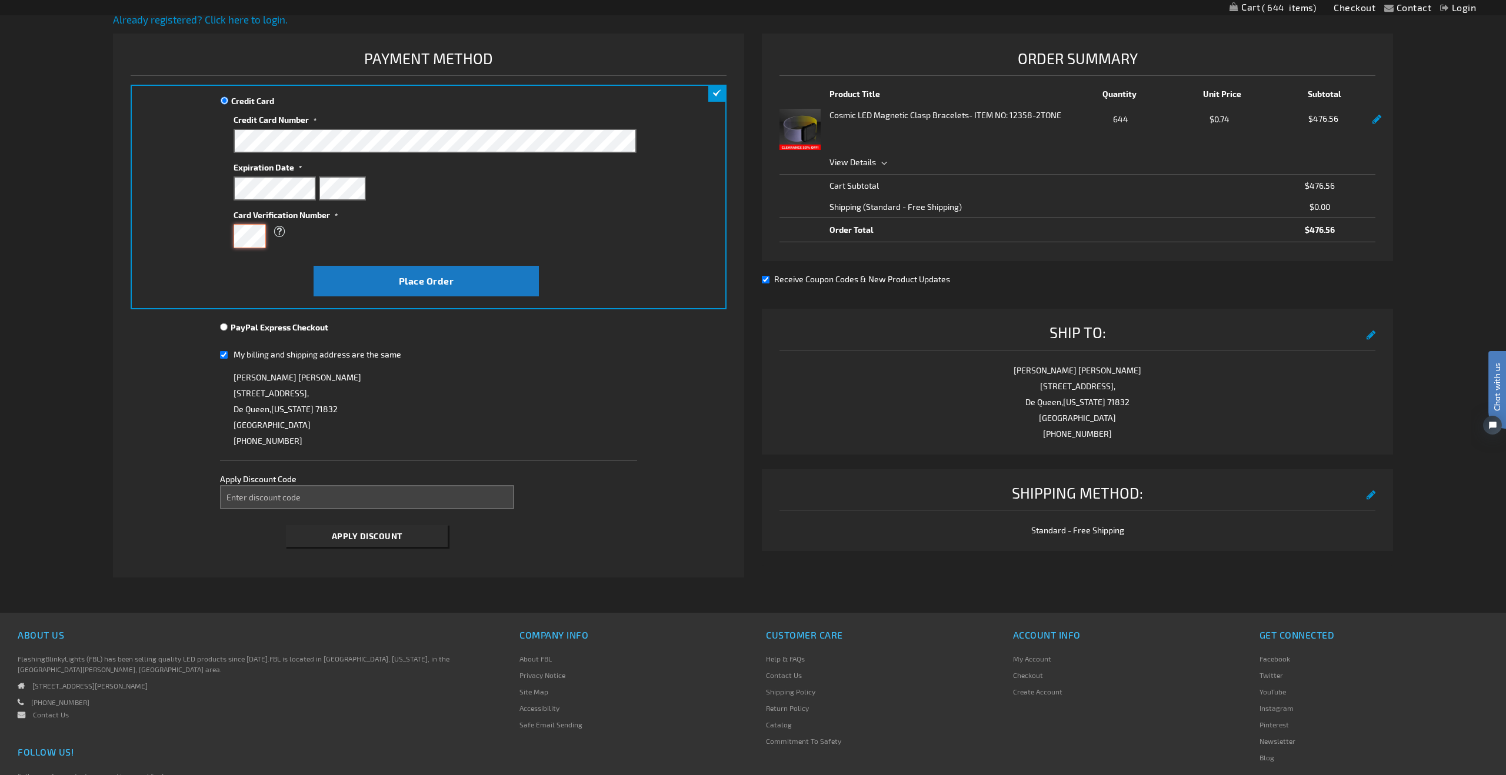
scroll to position [119, 0]
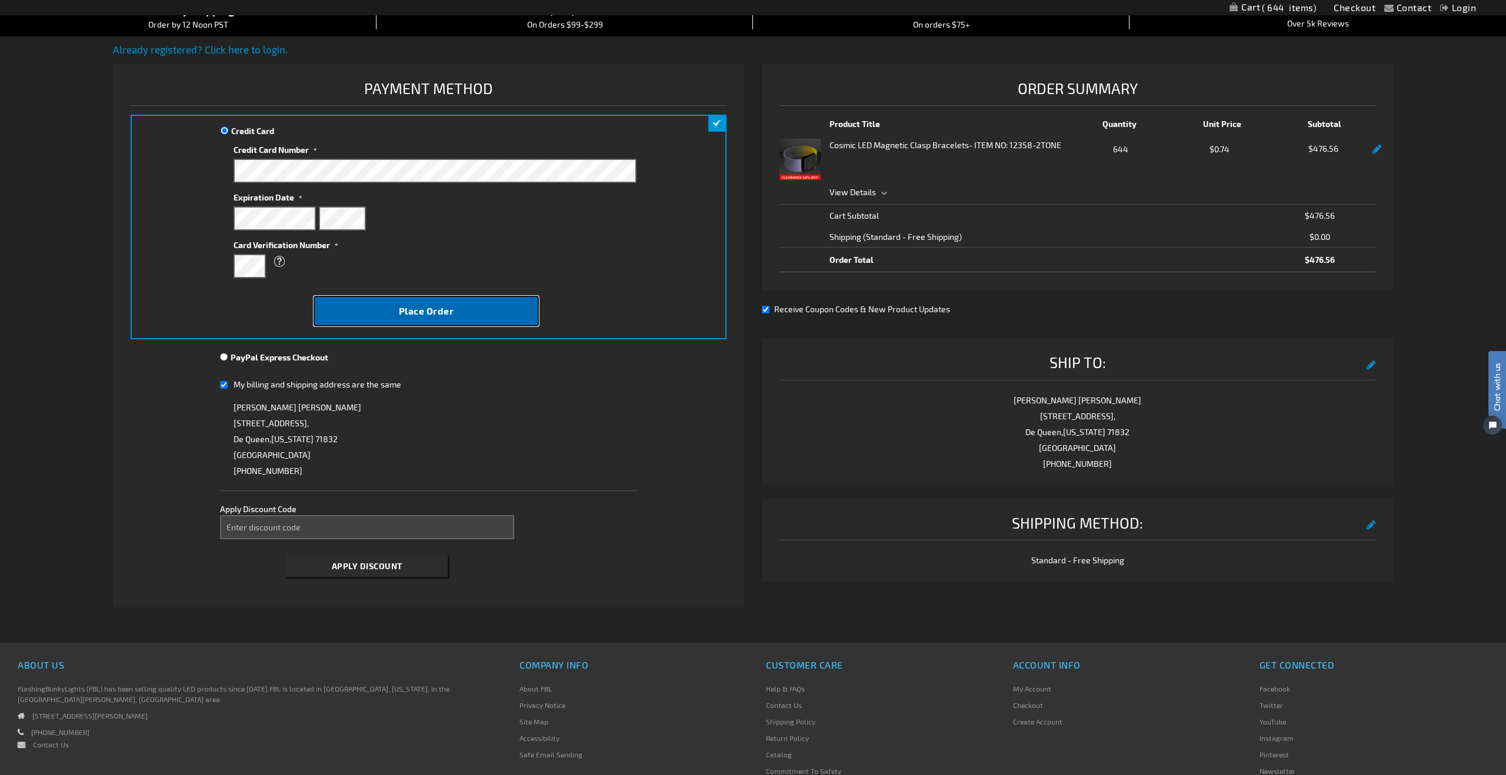
click at [444, 320] on button "Place Order" at bounding box center [426, 311] width 225 height 31
